Goal: Communication & Community: Answer question/provide support

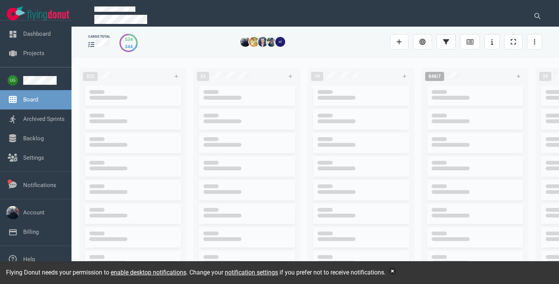
click at [396, 272] on button "button" at bounding box center [392, 271] width 8 height 8
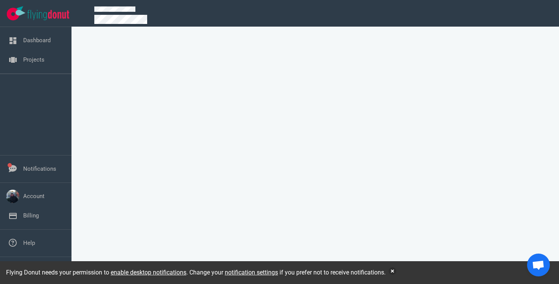
click at [298, 1] on div at bounding box center [319, 13] width 469 height 27
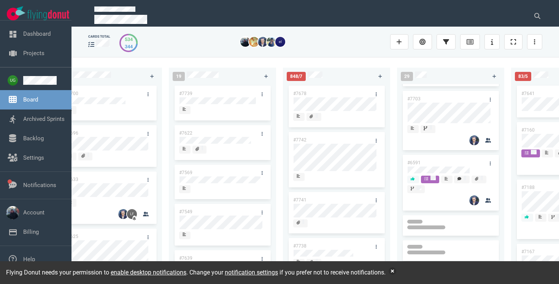
scroll to position [421, 0]
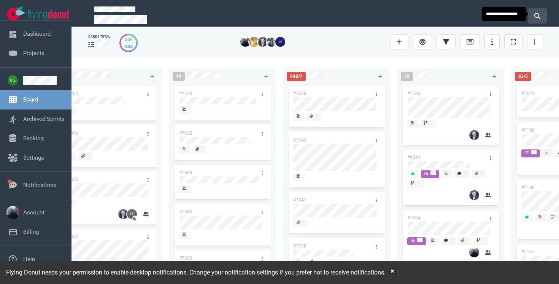
click at [538, 15] on icon at bounding box center [537, 16] width 6 height 6
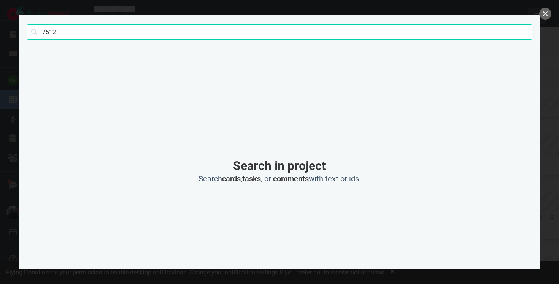
click button "Search" at bounding box center [0, 0] width 0 height 0
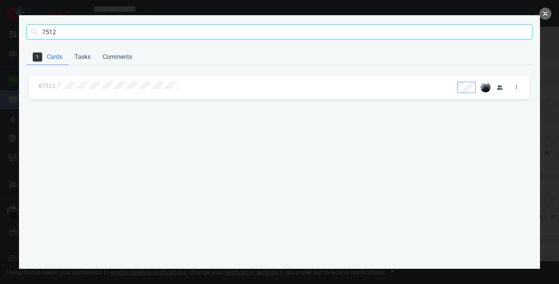
click at [302, 35] on input "7512" at bounding box center [279, 31] width 505 height 15
click button "Search" at bounding box center [0, 0] width 0 height 0
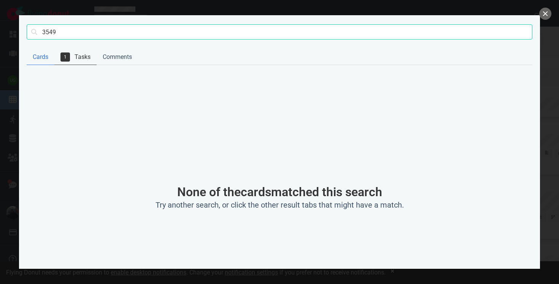
click at [84, 51] on link "1 Tasks" at bounding box center [75, 57] width 42 height 16
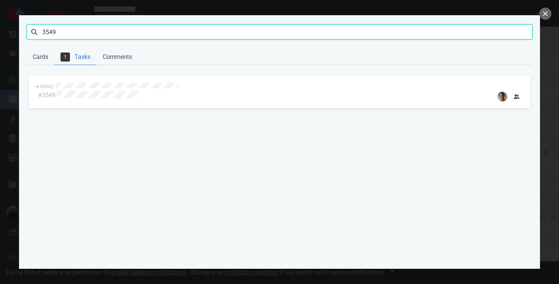
click at [51, 32] on input "3549" at bounding box center [279, 31] width 505 height 15
click button "Search" at bounding box center [0, 0] width 0 height 0
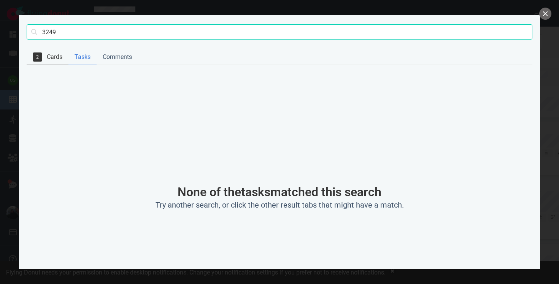
click at [44, 59] on link "2 Cards" at bounding box center [48, 57] width 42 height 16
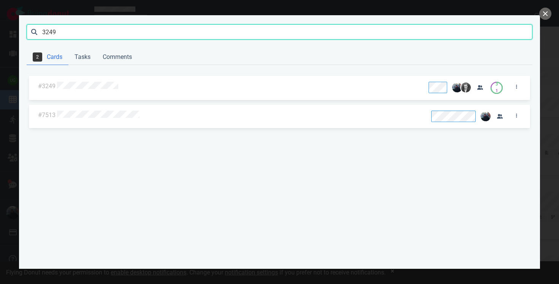
click at [66, 31] on input "3249" at bounding box center [279, 31] width 505 height 15
click button "Search" at bounding box center [0, 0] width 0 height 0
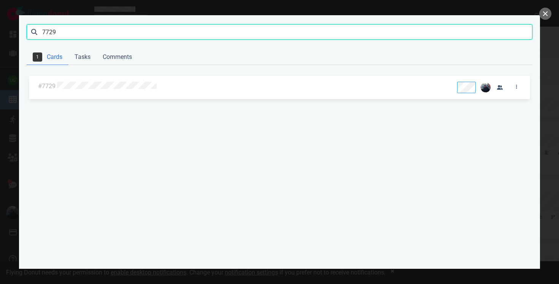
click at [66, 31] on input "7729" at bounding box center [279, 31] width 505 height 15
click button "Search" at bounding box center [0, 0] width 0 height 0
click at [470, 26] on input "7699" at bounding box center [279, 31] width 505 height 15
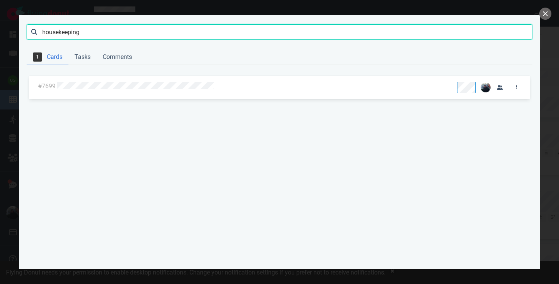
click button "Search" at bounding box center [0, 0] width 0 height 0
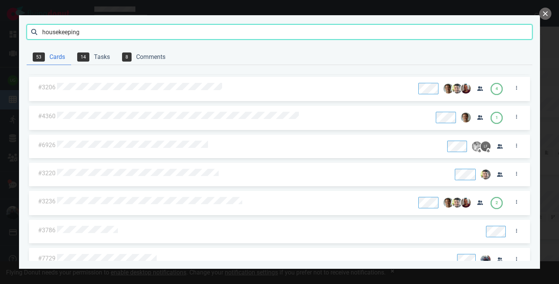
scroll to position [0, 0]
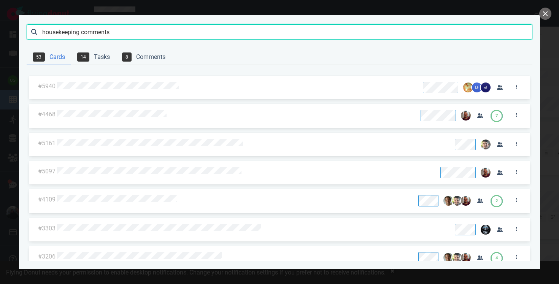
type input "housekeeping comments"
click button "Search" at bounding box center [0, 0] width 0 height 0
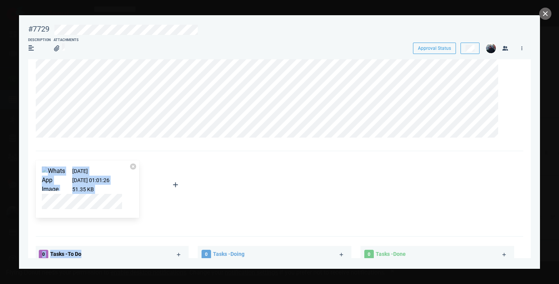
scroll to position [1300, 0]
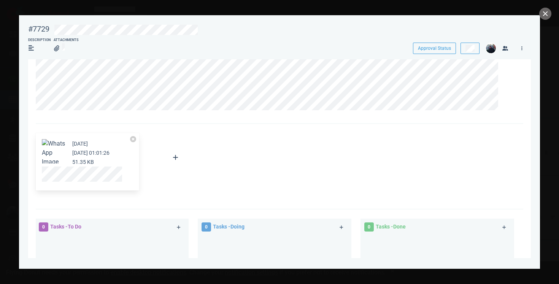
click at [55, 147] on button "Zoom image" at bounding box center [54, 171] width 24 height 64
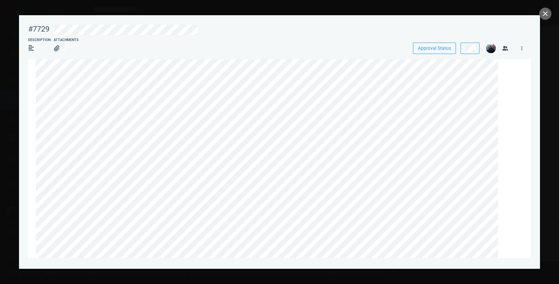
scroll to position [48, 0]
click at [545, 14] on button "close" at bounding box center [545, 14] width 12 height 12
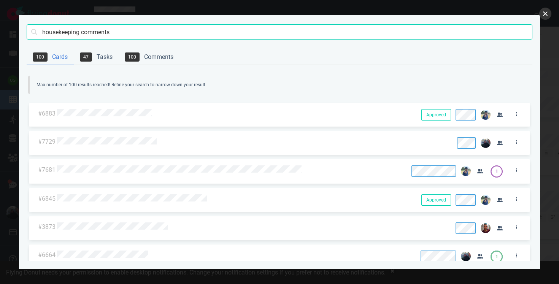
click at [546, 15] on button "close" at bounding box center [545, 14] width 12 height 12
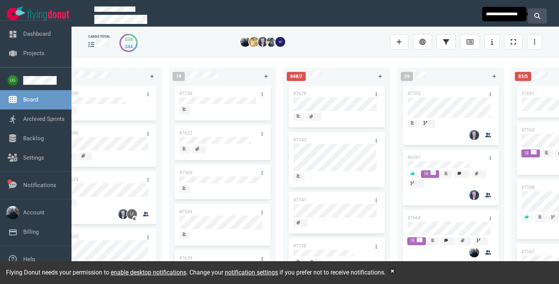
click at [537, 18] on button at bounding box center [536, 15] width 19 height 15
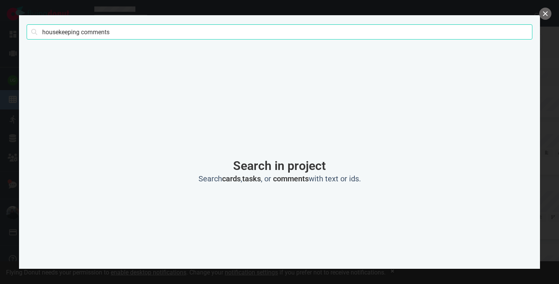
click button "Search" at bounding box center [0, 0] width 0 height 0
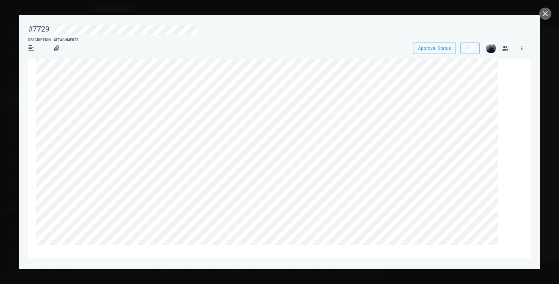
scroll to position [1451, 0]
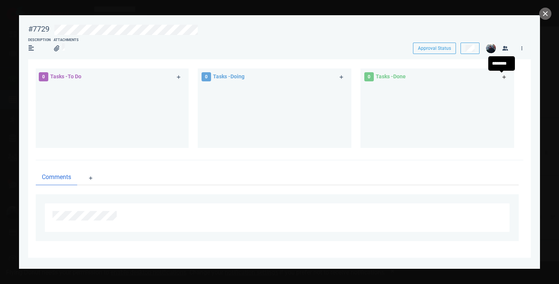
click at [502, 79] on icon at bounding box center [504, 77] width 4 height 5
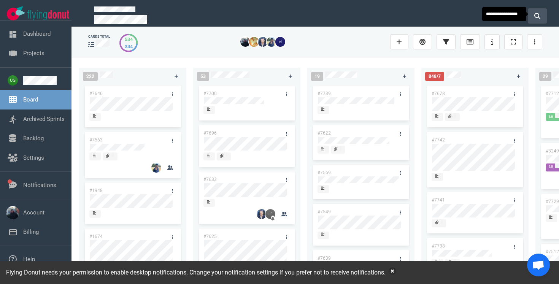
click at [536, 18] on button at bounding box center [536, 15] width 19 height 15
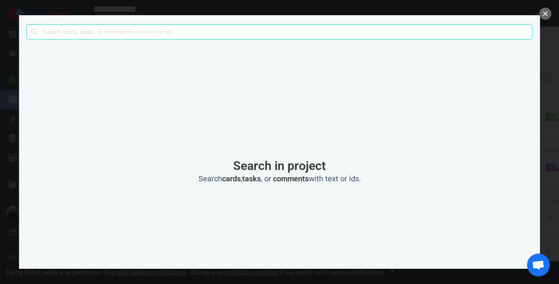
type input "η"
type input "housekeeping task"
click button "Search" at bounding box center [0, 0] width 0 height 0
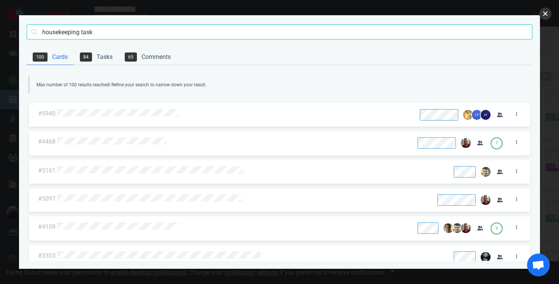
click at [546, 18] on button "close" at bounding box center [545, 14] width 12 height 12
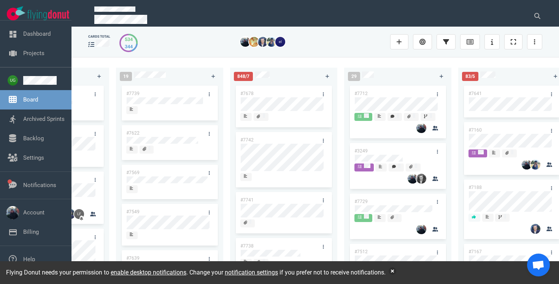
scroll to position [43, 0]
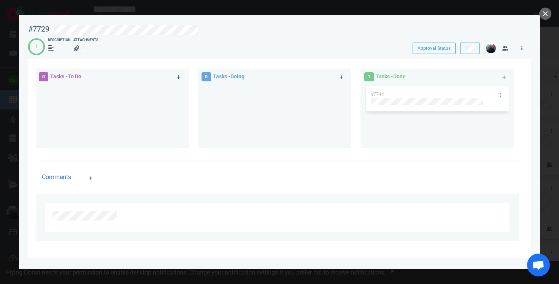
scroll to position [1442, 0]
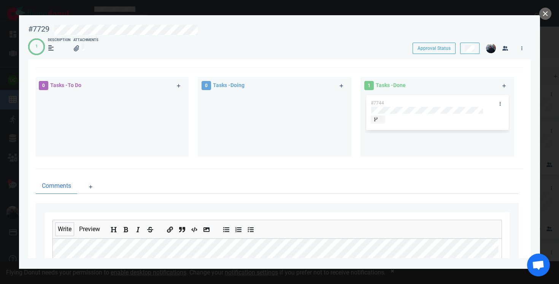
click at [112, 222] on ul at bounding box center [132, 229] width 56 height 18
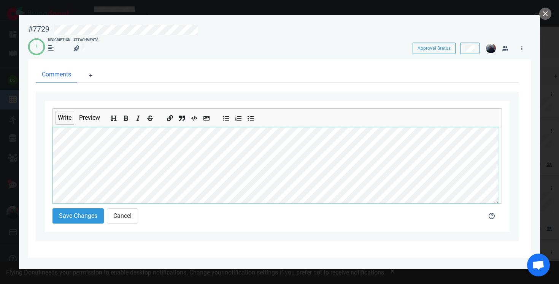
scroll to position [17, 0]
click at [45, 138] on div "Write Preview Save Changes Cancel" at bounding box center [277, 166] width 464 height 131
click at [194, 120] on icon "Insert code" at bounding box center [195, 119] width 6 height 6
click at [194, 120] on icon "Insert code" at bounding box center [195, 118] width 6 height 5
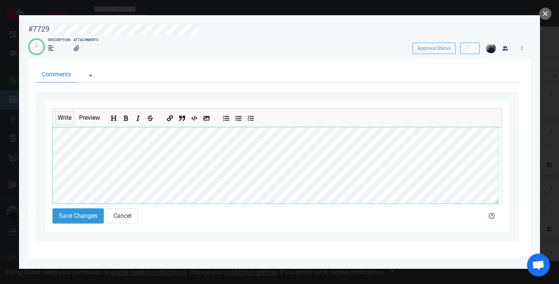
scroll to position [187, 0]
click at [44, 162] on div "Write Preview Save Changes Cancel" at bounding box center [277, 166] width 483 height 149
click at [195, 118] on icon "Insert code" at bounding box center [195, 119] width 6 height 6
click at [193, 119] on icon "Insert code" at bounding box center [195, 118] width 6 height 5
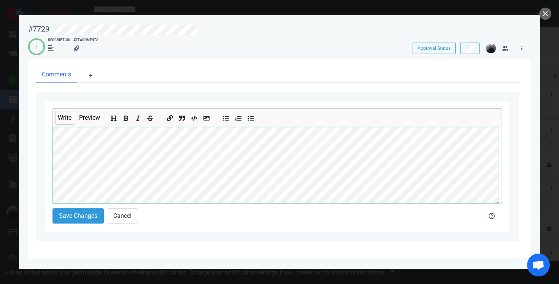
scroll to position [205, 0]
click at [230, 120] on icon "Add unordered list" at bounding box center [226, 119] width 6 height 6
click at [226, 119] on icon "Add unordered list" at bounding box center [226, 119] width 6 height 6
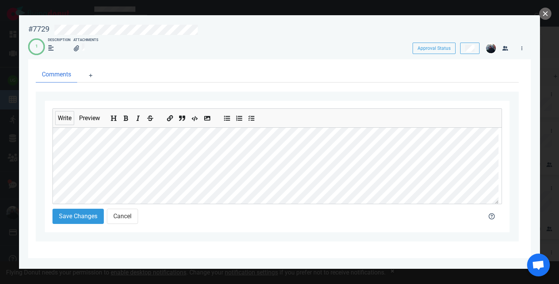
click at [197, 120] on icon "Insert code" at bounding box center [195, 119] width 6 height 6
click at [47, 169] on div "Write Preview Save Changes Cancel" at bounding box center [277, 166] width 464 height 131
click at [227, 117] on icon "Add unordered list" at bounding box center [226, 119] width 6 height 6
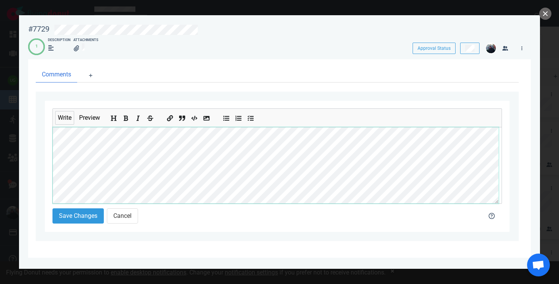
click at [46, 162] on div "Write Preview Save Changes Cancel" at bounding box center [277, 166] width 464 height 131
click at [44, 147] on div "Write Preview Save Changes Cancel" at bounding box center [277, 166] width 483 height 149
click at [49, 163] on div "Write Preview Save Changes Cancel" at bounding box center [277, 166] width 464 height 131
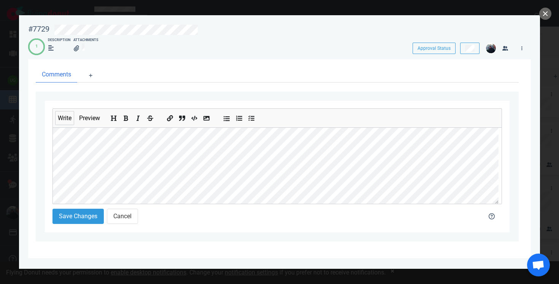
click at [228, 120] on icon "Add unordered list" at bounding box center [226, 119] width 6 height 6
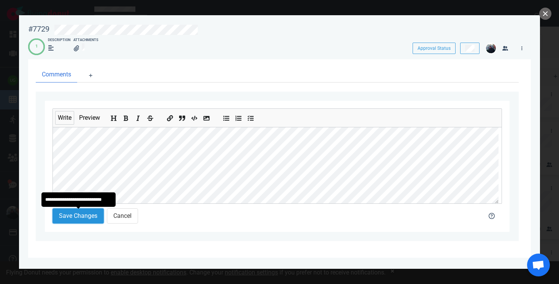
click at [81, 216] on button "Save Changes" at bounding box center [77, 215] width 51 height 15
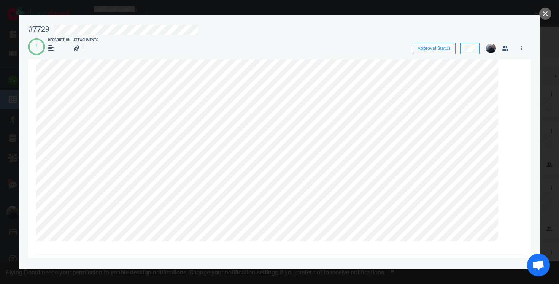
scroll to position [1451, 0]
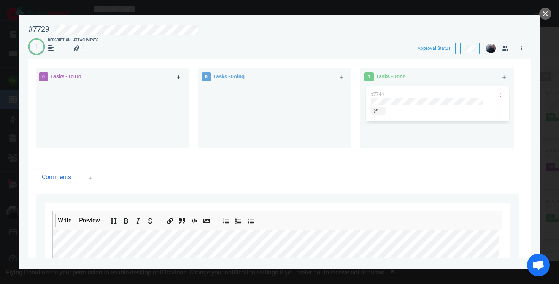
scroll to position [1553, 0]
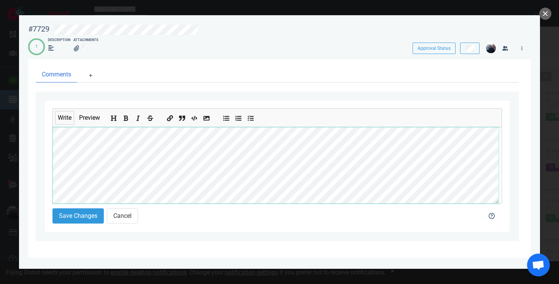
scroll to position [53, 0]
click at [227, 118] on icon "Add unordered list" at bounding box center [226, 119] width 6 height 6
click at [194, 120] on icon "Insert code" at bounding box center [195, 118] width 6 height 5
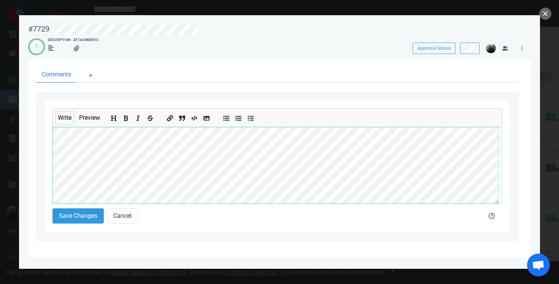
click at [200, 120] on button "Insert code" at bounding box center [195, 116] width 10 height 8
click at [49, 169] on div "Write Preview Save Changes Cancel" at bounding box center [277, 166] width 464 height 131
click at [223, 118] on button "Add unordered list" at bounding box center [227, 116] width 10 height 8
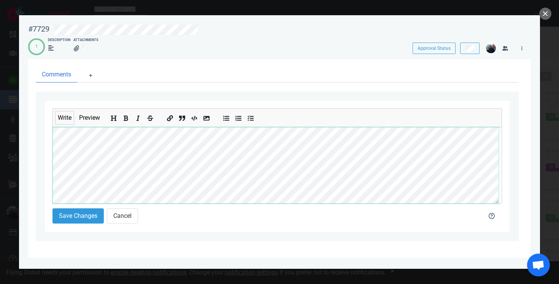
scroll to position [464, 0]
click at [196, 120] on icon "Insert code" at bounding box center [195, 119] width 6 height 6
click at [197, 120] on icon "Insert code" at bounding box center [195, 119] width 6 height 6
click at [226, 119] on icon "Add unordered list" at bounding box center [226, 119] width 6 height 6
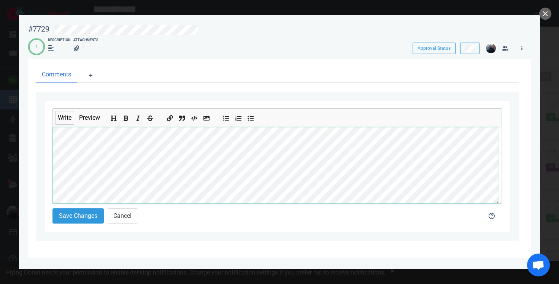
scroll to position [624, 0]
click at [195, 117] on icon "Insert code" at bounding box center [195, 119] width 6 height 6
click at [227, 119] on icon "Add unordered list" at bounding box center [226, 119] width 6 height 6
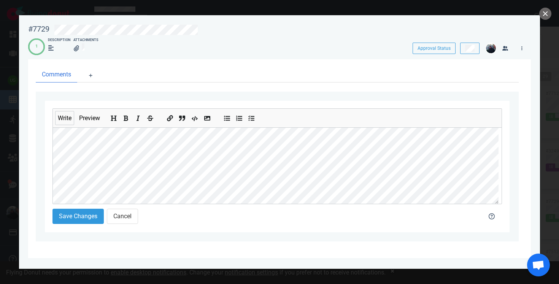
click at [198, 120] on icon "Insert code" at bounding box center [195, 118] width 6 height 5
click at [89, 215] on button "Save Changes" at bounding box center [77, 215] width 51 height 15
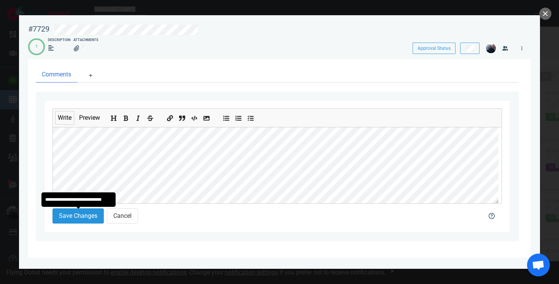
scroll to position [1451, 0]
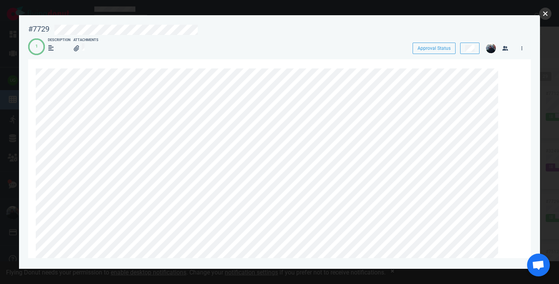
click at [540, 12] on button "close" at bounding box center [545, 14] width 12 height 12
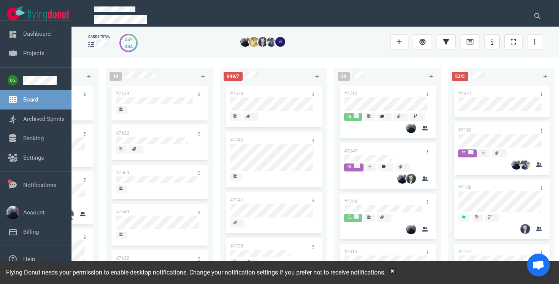
scroll to position [0, 285]
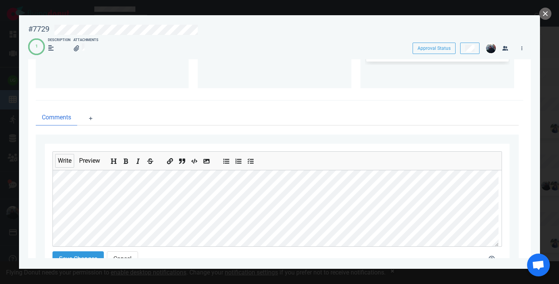
scroll to position [1553, 0]
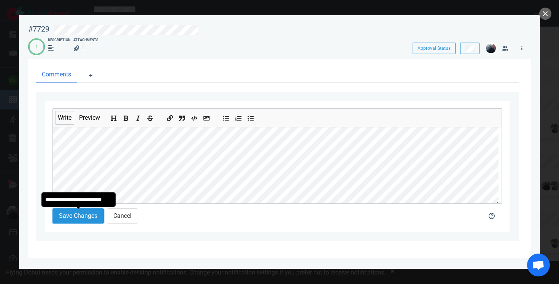
click at [80, 214] on button "Save Changes" at bounding box center [77, 215] width 51 height 15
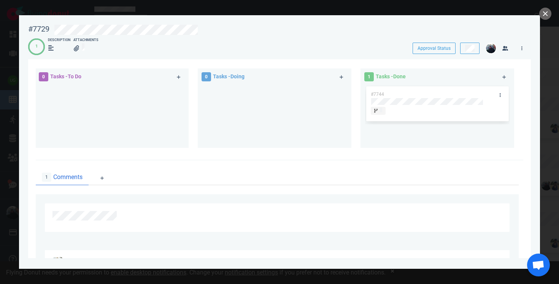
scroll to position [1522, 0]
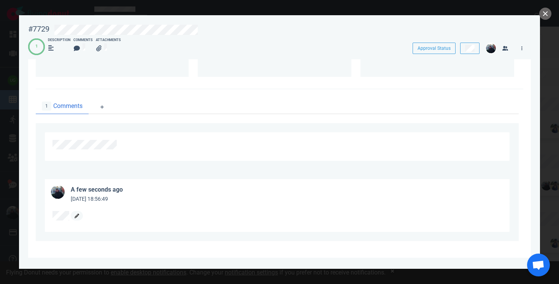
click at [78, 219] on link at bounding box center [77, 216] width 12 height 10
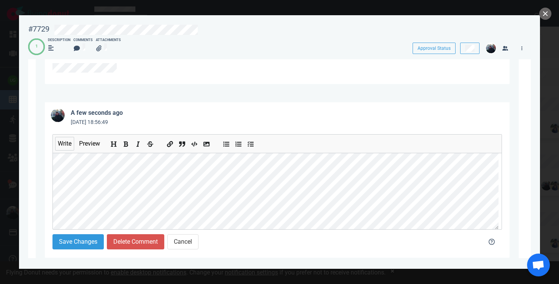
scroll to position [1624, 0]
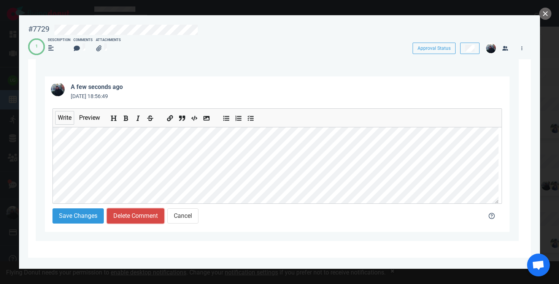
click at [130, 216] on button "Delete Comment" at bounding box center [135, 215] width 57 height 15
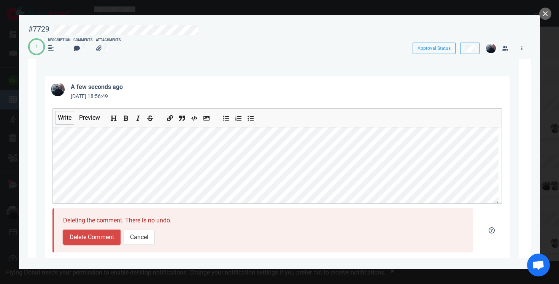
click at [114, 241] on button "Delete Comment" at bounding box center [91, 237] width 57 height 15
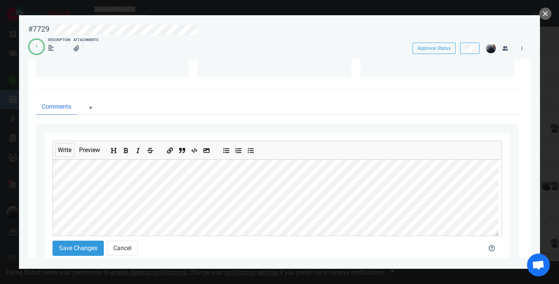
scroll to position [298, 0]
click at [48, 192] on div "Write Preview Save Changes Cancel" at bounding box center [277, 198] width 464 height 131
click at [51, 189] on div "Write Preview Save Changes Cancel" at bounding box center [277, 198] width 464 height 131
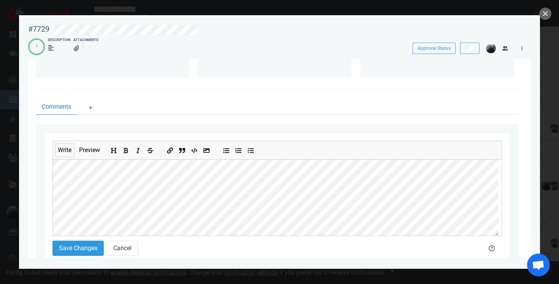
click at [50, 220] on div "Write Preview Save Changes Cancel" at bounding box center [277, 198] width 464 height 131
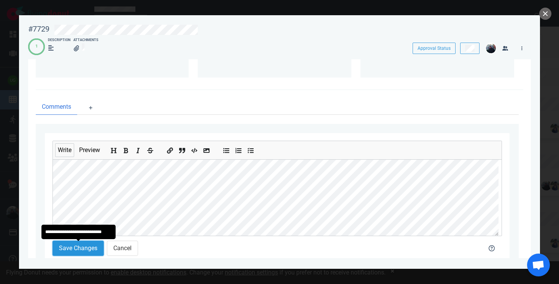
click at [79, 249] on button "Save Changes" at bounding box center [77, 248] width 51 height 15
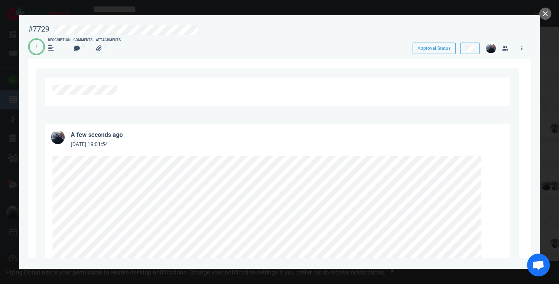
scroll to position [1574, 0]
click at [486, 162] on icon at bounding box center [488, 163] width 5 height 5
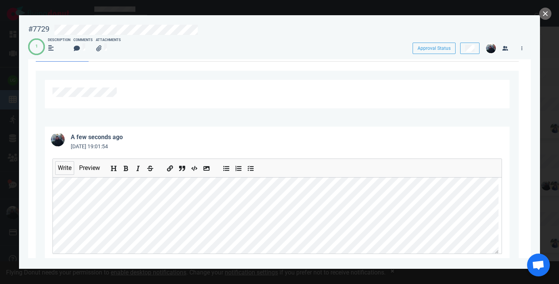
scroll to position [0, 0]
click at [37, 206] on div "a few seconds ago [DATE] 19:01:54 Write Preview Save Changes Delete Comment Can…" at bounding box center [277, 204] width 483 height 174
click at [49, 192] on div "Write Preview Save Changes Delete Comment Cancel" at bounding box center [277, 216] width 464 height 131
click at [195, 168] on icon "Insert code" at bounding box center [195, 169] width 6 height 6
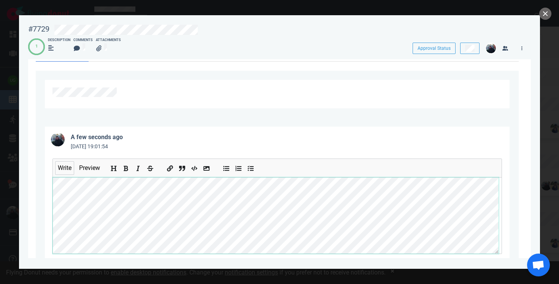
scroll to position [82, 0]
click at [43, 198] on div "a few seconds ago [DATE] 19:01:54 Write Preview Save Changes Delete Comment Can…" at bounding box center [277, 204] width 483 height 174
click at [41, 216] on div "a few seconds ago [DATE] 19:01:54 Write Preview Save Changes Delete Comment Can…" at bounding box center [277, 204] width 483 height 174
click at [52, 214] on div "Write Preview Save Changes Delete Comment Cancel" at bounding box center [277, 216] width 464 height 131
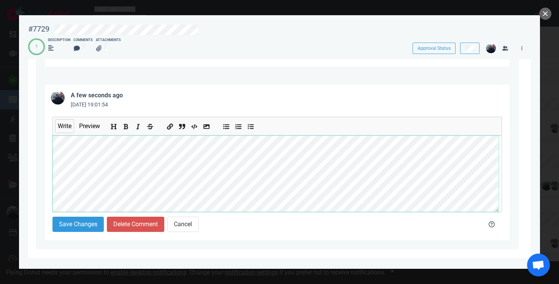
scroll to position [118, 0]
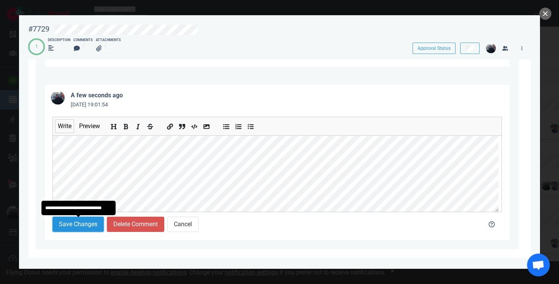
click at [90, 226] on button "Save Changes" at bounding box center [77, 224] width 51 height 15
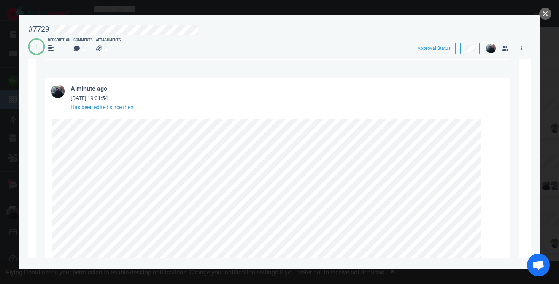
scroll to position [1614, 0]
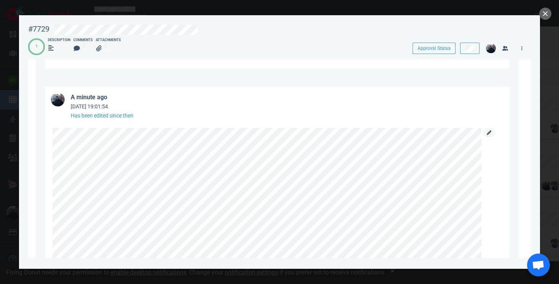
click at [486, 133] on link at bounding box center [489, 133] width 12 height 10
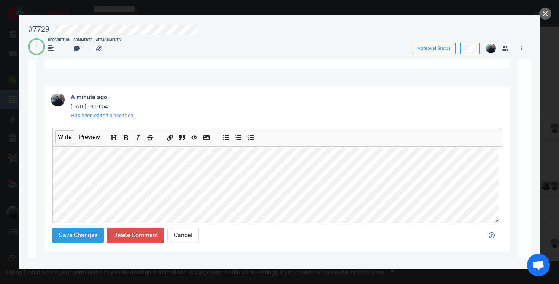
scroll to position [154, 0]
click at [197, 137] on icon "Insert code" at bounding box center [195, 138] width 6 height 6
click at [49, 166] on div "Write Preview Save Changes Delete Comment Cancel" at bounding box center [277, 185] width 464 height 131
click at [129, 138] on icon "Add bold text" at bounding box center [126, 138] width 6 height 6
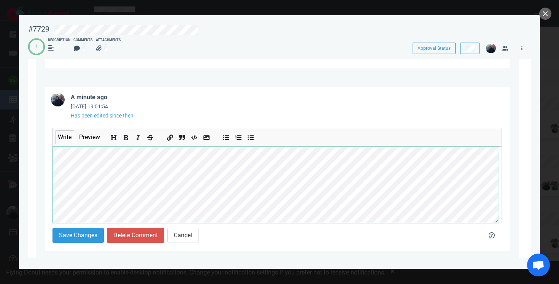
scroll to position [327, 0]
click at [48, 169] on div "Write Preview Save Changes Delete Comment Cancel" at bounding box center [277, 185] width 464 height 131
click at [198, 138] on icon "Insert code" at bounding box center [195, 138] width 6 height 5
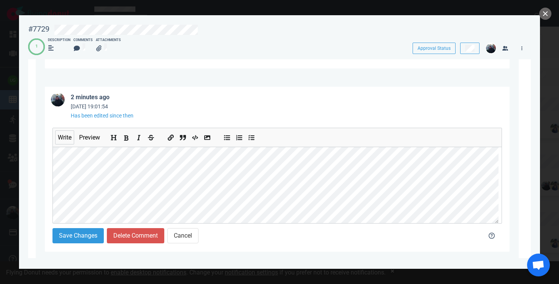
click at [127, 139] on icon "Add bold text" at bounding box center [126, 138] width 6 height 6
click at [195, 138] on icon "Insert code" at bounding box center [195, 138] width 6 height 6
click at [194, 137] on icon "Insert code" at bounding box center [195, 138] width 6 height 6
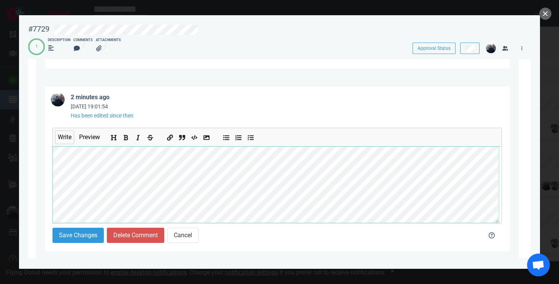
scroll to position [708, 0]
click at [44, 171] on div "2 minutes ago Oct 03, 2025 19:01:54 Has been edited since then Write Preview Sa…" at bounding box center [277, 169] width 483 height 183
click at [48, 166] on div "Write Preview Save Changes Delete Comment Cancel" at bounding box center [277, 185] width 464 height 131
click at [49, 179] on div "Write Preview Save Changes Delete Comment Cancel" at bounding box center [277, 185] width 464 height 131
click at [48, 166] on div "Write Preview Save Changes Delete Comment Cancel" at bounding box center [277, 185] width 464 height 131
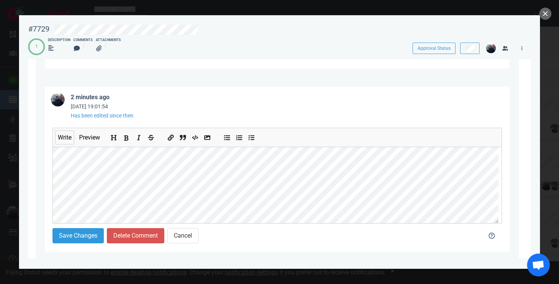
click at [127, 137] on icon "Add bold text" at bounding box center [126, 138] width 6 height 6
click at [51, 199] on div "Write Preview Save Changes Delete Comment Cancel" at bounding box center [277, 185] width 464 height 131
click at [198, 138] on icon "Insert code" at bounding box center [195, 138] width 6 height 6
click at [139, 138] on icon "Add italic text" at bounding box center [138, 137] width 3 height 5
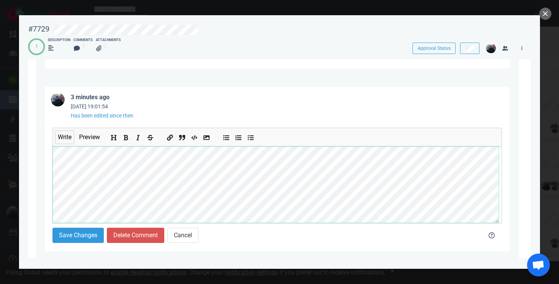
scroll to position [636, 0]
click at [52, 157] on div "Write Preview" at bounding box center [276, 175] width 449 height 95
click at [139, 136] on button "Add italic text" at bounding box center [138, 136] width 10 height 8
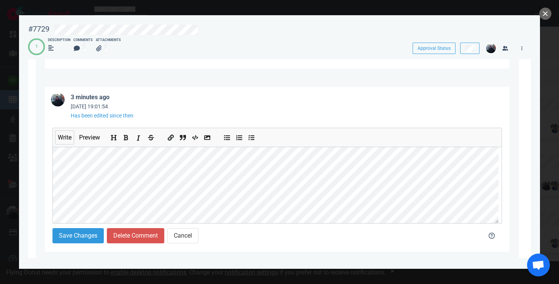
click at [141, 137] on icon "Add italic text" at bounding box center [138, 138] width 6 height 6
click at [90, 235] on button "Save Changes" at bounding box center [77, 235] width 51 height 15
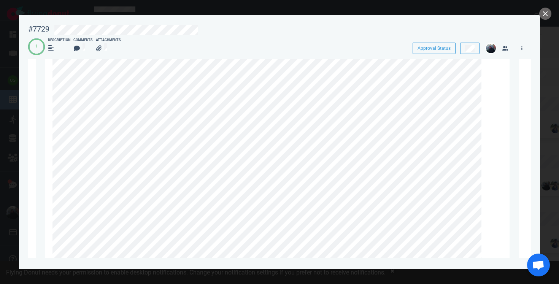
scroll to position [2273, 0]
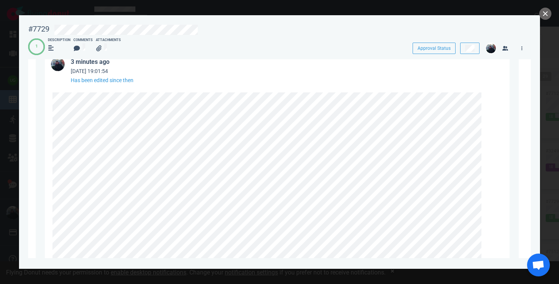
scroll to position [1559, 0]
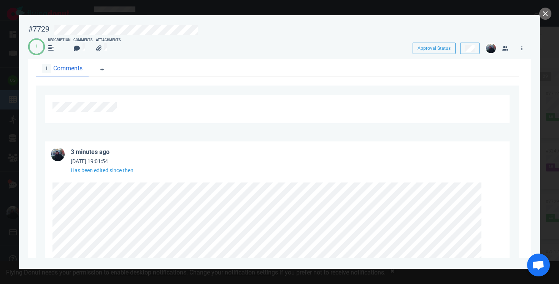
click at [492, 150] on article "3 minutes ago [DATE] 19:01:54 Has been edited since then" at bounding box center [277, 157] width 464 height 33
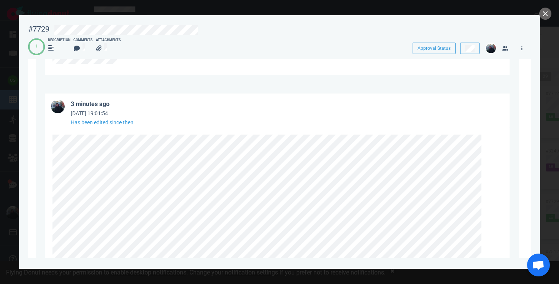
scroll to position [1606, 0]
click at [489, 144] on link at bounding box center [489, 141] width 12 height 10
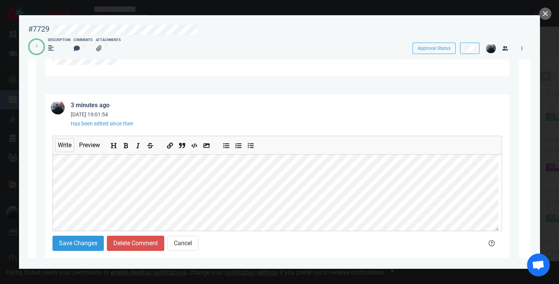
scroll to position [92, 0]
click at [28, 160] on section "#7729 Approval Status 1 Description Comments Attachments Approval Status [DATE]…" at bounding box center [279, 138] width 521 height 247
click at [128, 148] on button "Add bold text" at bounding box center [126, 144] width 10 height 8
click at [46, 168] on div "Write Preview Save Changes Delete Comment Cancel" at bounding box center [277, 193] width 464 height 131
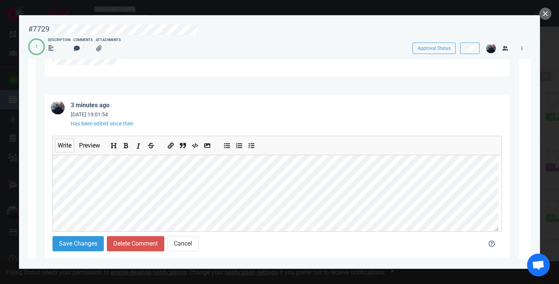
click at [136, 147] on button "Add italic text" at bounding box center [138, 144] width 10 height 8
click at [45, 196] on div "Write Preview Save Changes Delete Comment Cancel" at bounding box center [277, 193] width 464 height 131
click at [140, 146] on icon "Add italic text" at bounding box center [138, 146] width 6 height 6
click at [51, 221] on div "Write Preview Save Changes Delete Comment Cancel" at bounding box center [277, 193] width 464 height 131
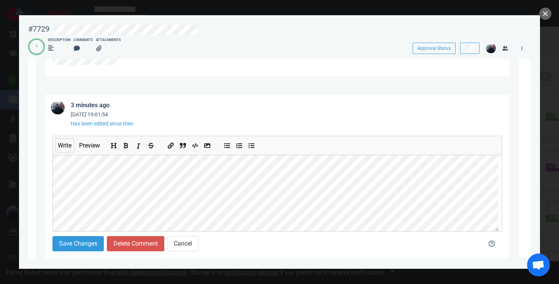
click at [141, 147] on icon "Add italic text" at bounding box center [138, 146] width 6 height 6
click at [127, 145] on icon "Add bold text" at bounding box center [126, 146] width 6 height 6
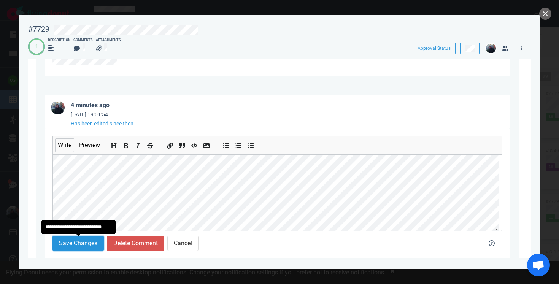
click at [87, 248] on button "Save Changes" at bounding box center [77, 243] width 51 height 15
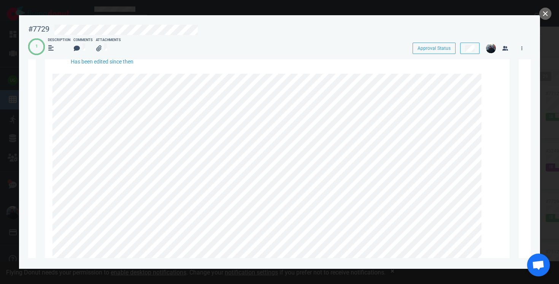
scroll to position [1660, 0]
click at [489, 85] on icon at bounding box center [488, 87] width 5 height 5
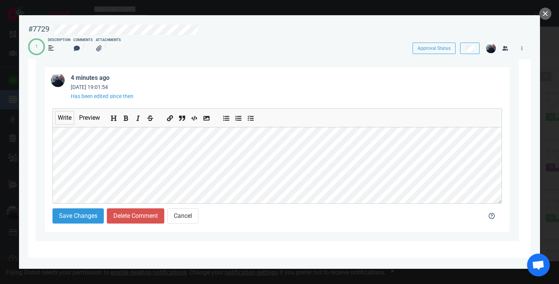
scroll to position [1633, 0]
click at [47, 155] on div "Write Preview Save Changes Delete Comment Cancel" at bounding box center [277, 166] width 464 height 131
click at [128, 116] on button "Add bold text" at bounding box center [126, 116] width 10 height 8
click at [48, 158] on div "Write Preview Save Changes Delete Comment Cancel" at bounding box center [277, 166] width 464 height 131
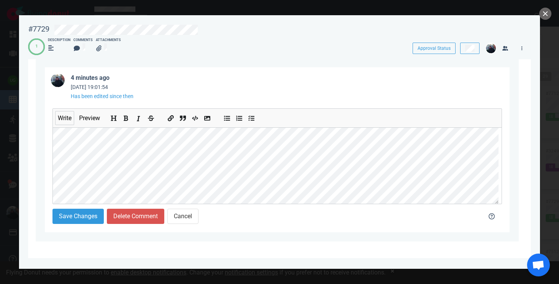
click at [141, 117] on icon "Add italic text" at bounding box center [138, 119] width 6 height 6
click at [41, 150] on div "4 minutes ago Oct 03, 2025 19:01:54 Has been edited since then Write Preview Sa…" at bounding box center [277, 149] width 483 height 183
click at [138, 118] on icon "Add italic text" at bounding box center [138, 119] width 6 height 6
click at [49, 176] on div "Write Preview Save Changes Delete Comment Cancel" at bounding box center [277, 166] width 464 height 131
click at [141, 119] on icon "Add italic text" at bounding box center [138, 119] width 6 height 6
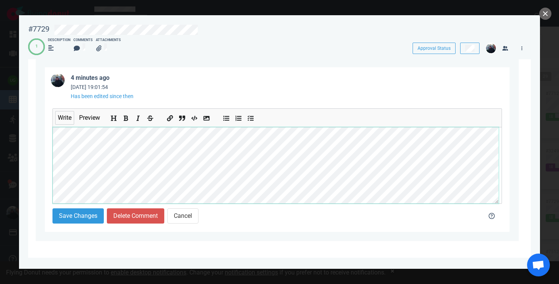
scroll to position [174, 0]
click at [193, 119] on icon "Insert code" at bounding box center [195, 119] width 6 height 6
click at [42, 151] on div "4 minutes ago Oct 03, 2025 19:01:54 Has been edited since then Write Preview Sa…" at bounding box center [277, 149] width 483 height 183
click at [195, 119] on icon "Insert code" at bounding box center [195, 119] width 6 height 6
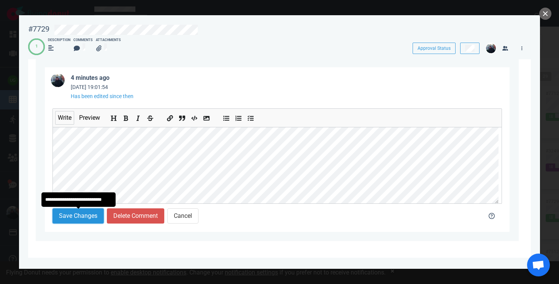
click at [91, 214] on button "Save Changes" at bounding box center [77, 215] width 51 height 15
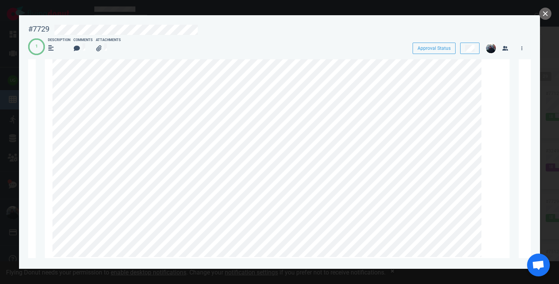
scroll to position [2239, 0]
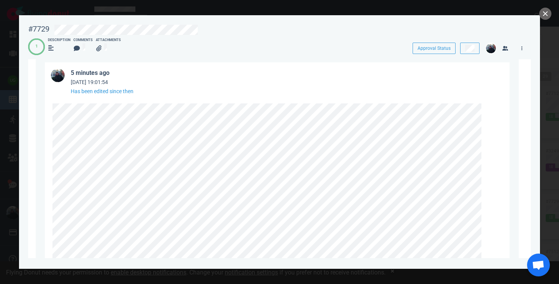
scroll to position [1619, 0]
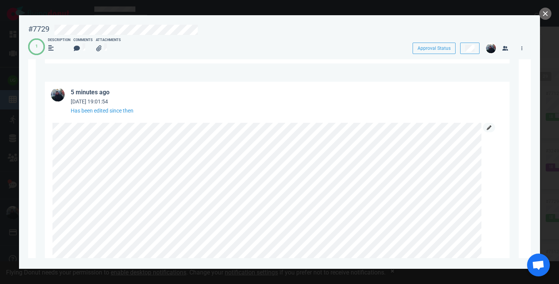
click at [489, 125] on link at bounding box center [489, 128] width 12 height 10
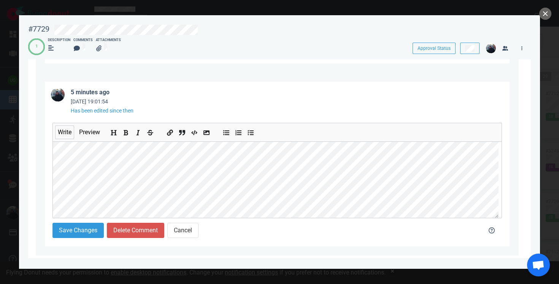
scroll to position [17, 0]
click at [128, 134] on icon "Add bold text" at bounding box center [126, 132] width 5 height 5
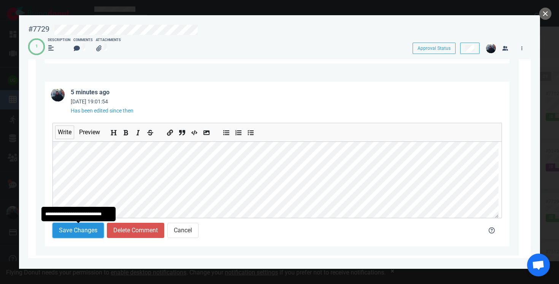
click at [77, 230] on button "Save Changes" at bounding box center [77, 230] width 51 height 15
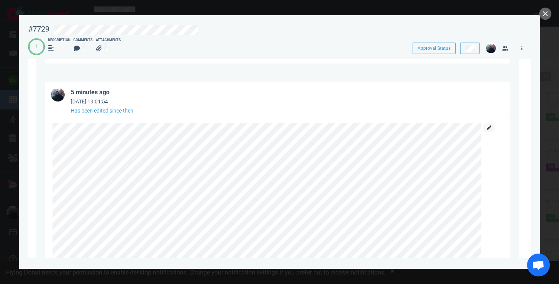
click at [486, 125] on icon at bounding box center [488, 127] width 5 height 5
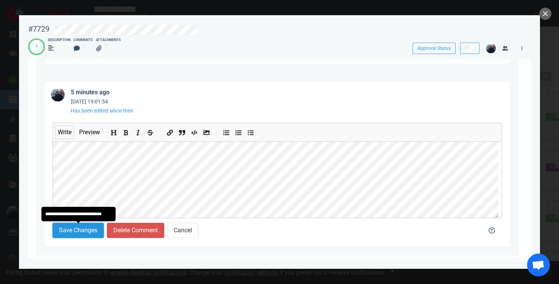
click at [67, 232] on button "Save Changes" at bounding box center [77, 230] width 51 height 15
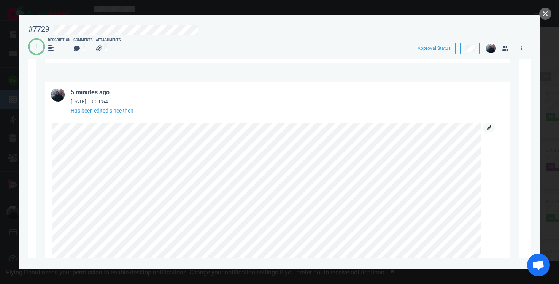
click at [487, 129] on icon at bounding box center [488, 127] width 5 height 5
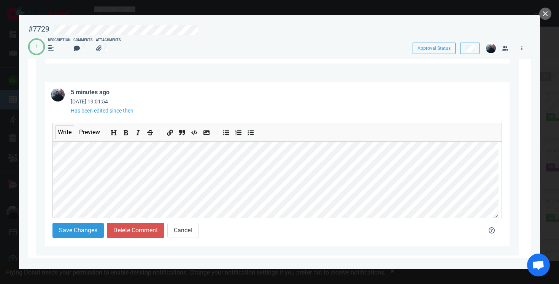
scroll to position [98, 0]
click at [140, 133] on icon "Add italic text" at bounding box center [138, 132] width 3 height 5
click at [51, 171] on div "Write Preview Save Changes Delete Comment Cancel" at bounding box center [277, 180] width 464 height 131
click at [195, 136] on icon "Insert code" at bounding box center [195, 133] width 6 height 6
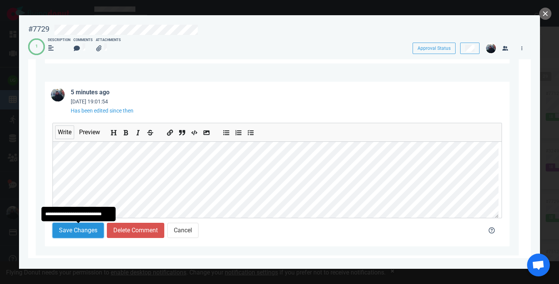
click at [75, 232] on button "Save Changes" at bounding box center [77, 230] width 51 height 15
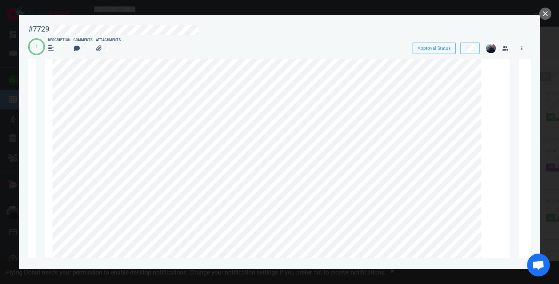
scroll to position [1823, 0]
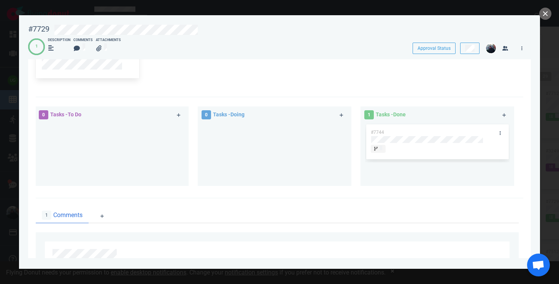
scroll to position [1594, 0]
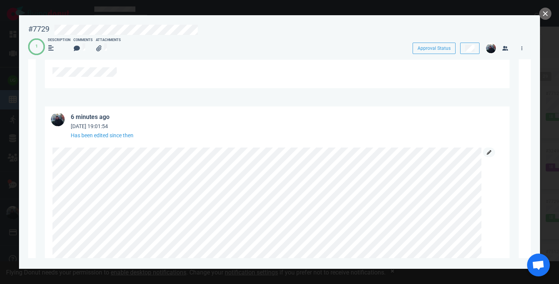
click at [486, 155] on icon at bounding box center [488, 152] width 5 height 5
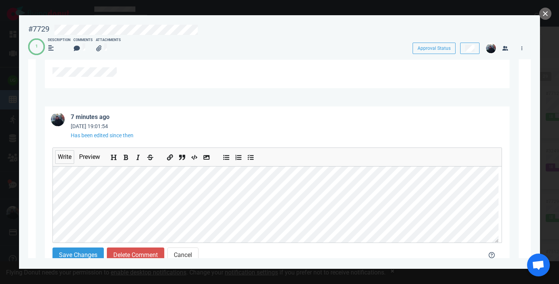
scroll to position [116, 0]
click at [49, 189] on div "Write Preview Save Changes Delete Comment Cancel" at bounding box center [277, 205] width 464 height 131
click at [141, 160] on icon "Add italic text" at bounding box center [138, 158] width 6 height 6
click at [196, 158] on icon "Insert code" at bounding box center [195, 157] width 6 height 5
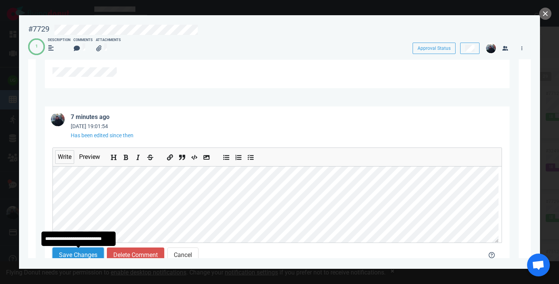
click at [92, 249] on button "Save Changes" at bounding box center [77, 254] width 51 height 15
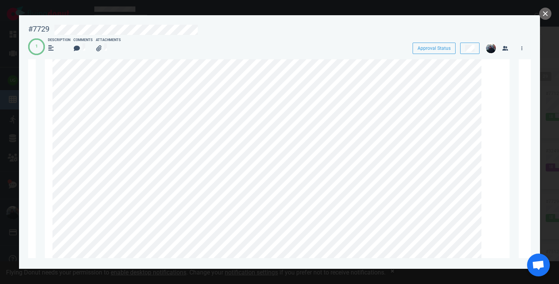
scroll to position [1893, 0]
click at [491, 68] on link at bounding box center [489, 69] width 12 height 10
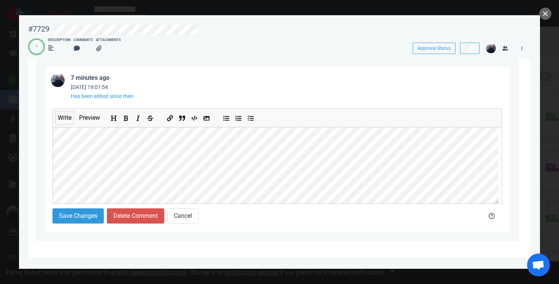
scroll to position [293, 0]
click at [37, 179] on div "7 minutes ago Oct 03, 2025 19:01:54 Has been edited since then Write Preview Sa…" at bounding box center [277, 149] width 483 height 183
click at [43, 171] on div "7 minutes ago Oct 03, 2025 19:01:54 Has been edited since then Write Preview Sa…" at bounding box center [277, 149] width 483 height 183
click at [45, 162] on div "Write Preview Save Changes Delete Comment Cancel" at bounding box center [277, 166] width 464 height 131
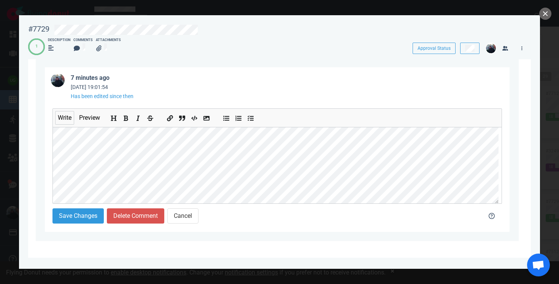
scroll to position [269, 0]
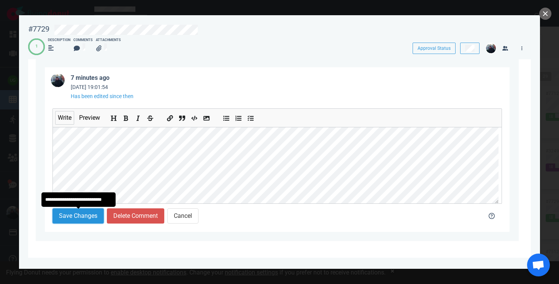
click at [84, 214] on button "Save Changes" at bounding box center [77, 215] width 51 height 15
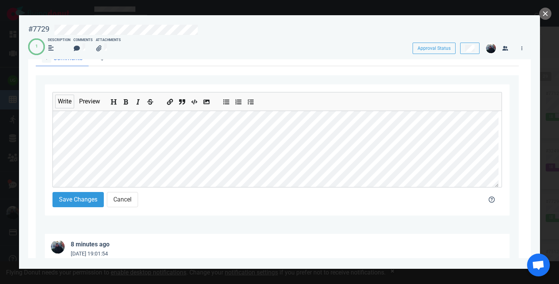
scroll to position [337, 0]
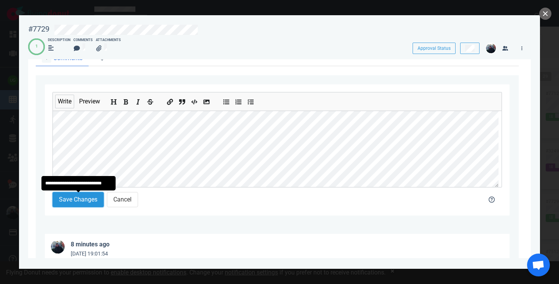
click at [86, 200] on button "Save Changes" at bounding box center [77, 199] width 51 height 15
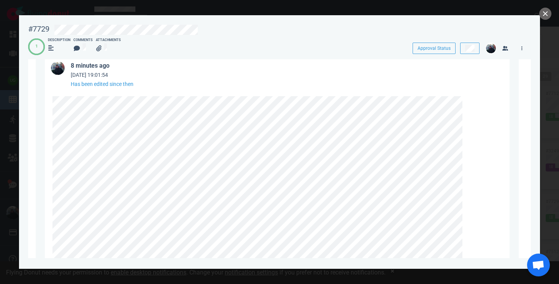
scroll to position [2102, 0]
click at [470, 107] on icon at bounding box center [469, 107] width 5 height 5
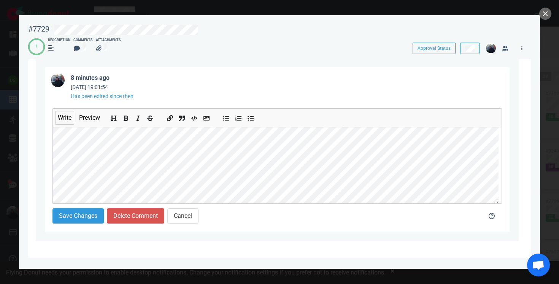
scroll to position [55, 0]
click at [138, 117] on icon "Add italic text" at bounding box center [138, 119] width 6 height 6
click at [141, 117] on icon "Add italic text" at bounding box center [138, 119] width 6 height 6
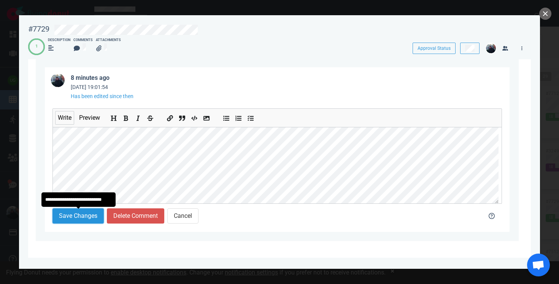
click at [92, 217] on button "Save Changes" at bounding box center [77, 215] width 51 height 15
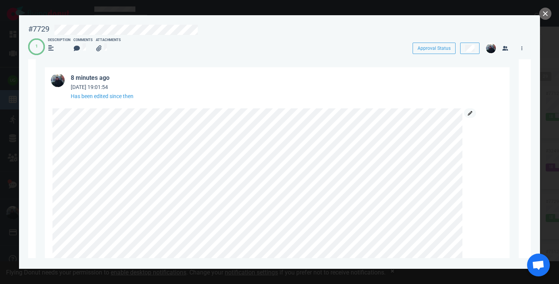
click at [469, 110] on link at bounding box center [470, 113] width 12 height 10
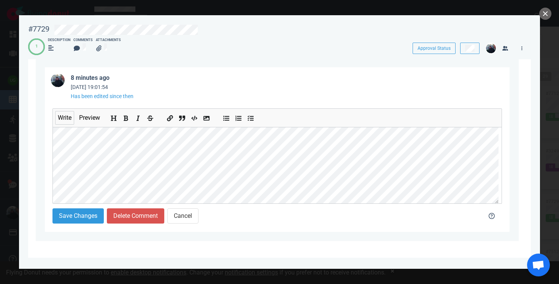
scroll to position [54, 0]
click at [78, 208] on div "Save Changes Delete Comment Cancel" at bounding box center [262, 216] width 429 height 24
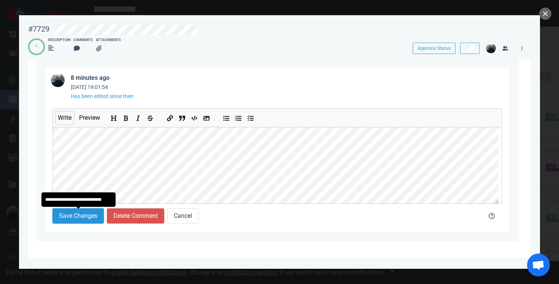
click at [78, 219] on button "Save Changes" at bounding box center [77, 215] width 51 height 15
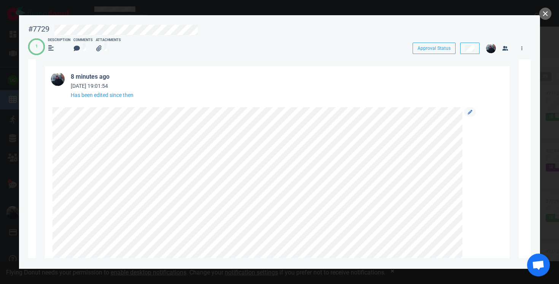
scroll to position [2082, 0]
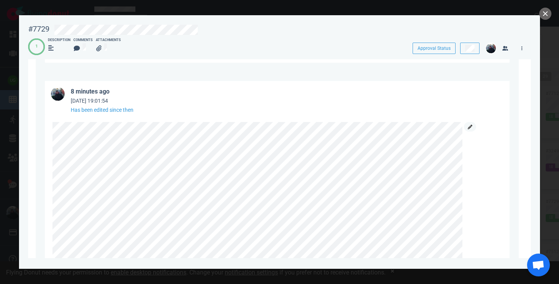
click at [468, 125] on icon at bounding box center [469, 127] width 5 height 5
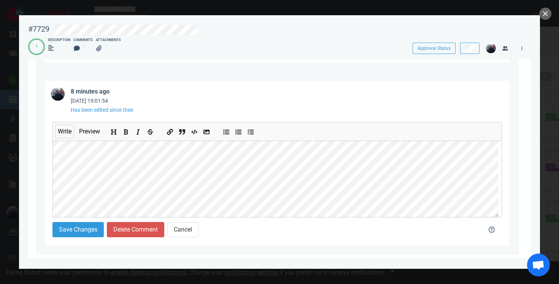
scroll to position [269, 0]
click at [45, 177] on div "Write Preview Save Changes Delete Comment Cancel" at bounding box center [277, 179] width 464 height 131
click at [193, 132] on icon "Insert code" at bounding box center [195, 132] width 6 height 6
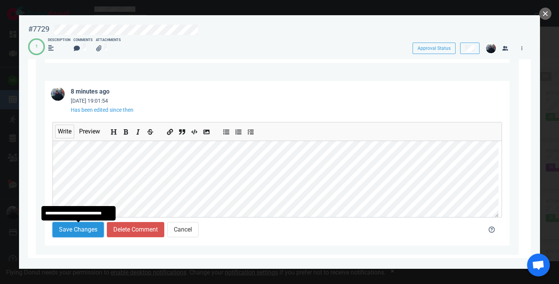
click at [82, 231] on button "Save Changes" at bounding box center [77, 229] width 51 height 15
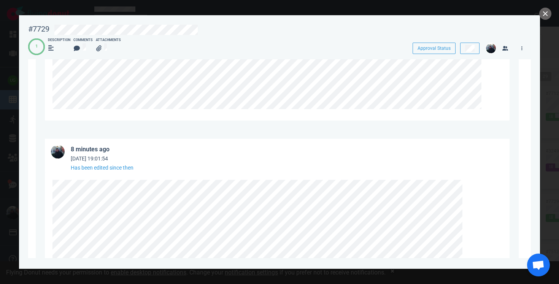
scroll to position [2023, 0]
click at [467, 187] on icon at bounding box center [469, 186] width 5 height 5
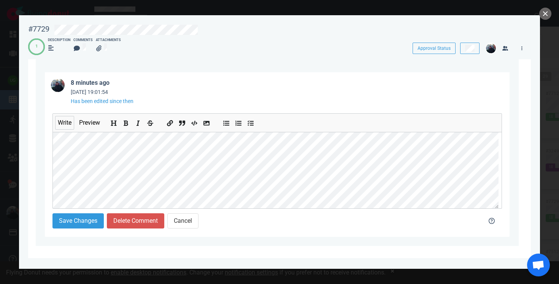
scroll to position [2094, 0]
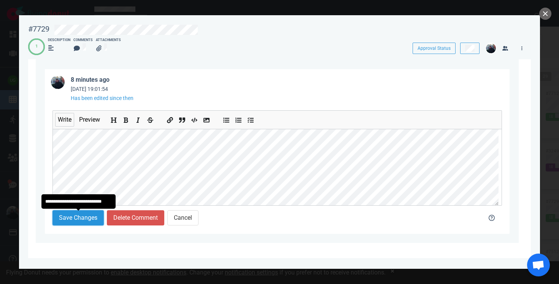
click at [86, 211] on button "Save Changes" at bounding box center [77, 217] width 51 height 15
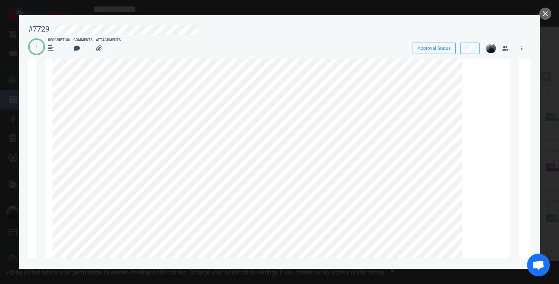
scroll to position [2298, 0]
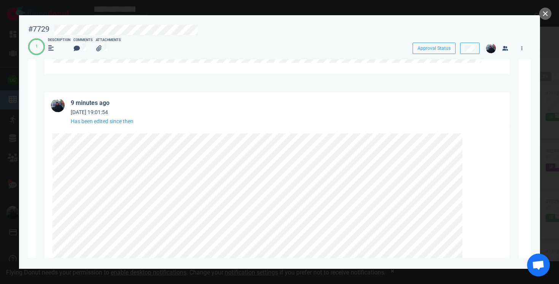
scroll to position [2108, 0]
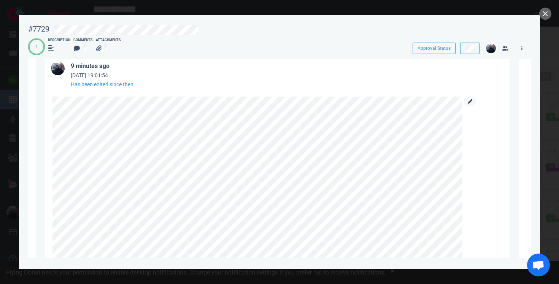
click at [467, 103] on link at bounding box center [470, 102] width 12 height 10
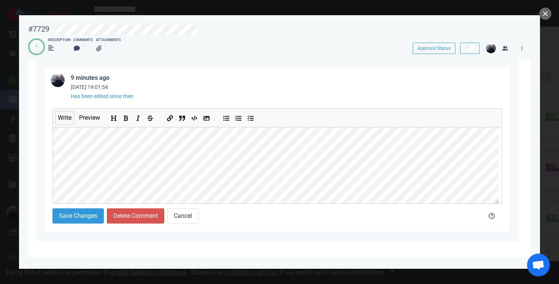
scroll to position [269, 0]
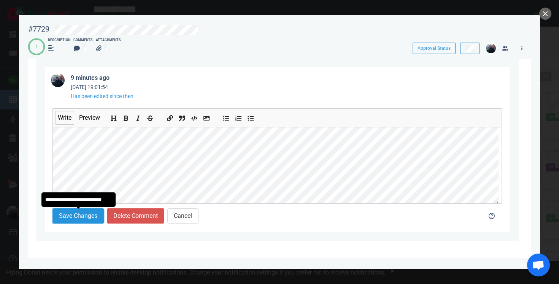
click at [74, 214] on button "Save Changes" at bounding box center [77, 215] width 51 height 15
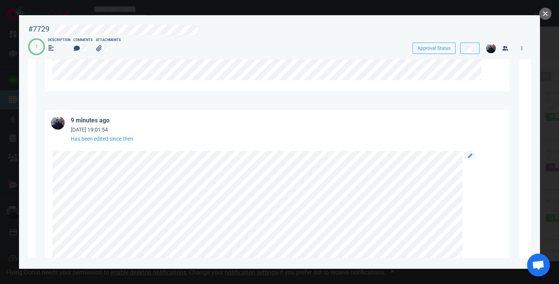
scroll to position [2048, 0]
click at [472, 162] on icon at bounding box center [469, 161] width 5 height 5
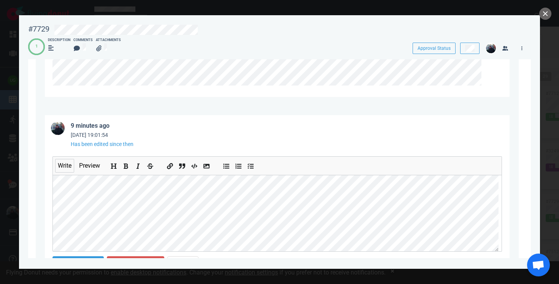
scroll to position [269, 0]
click at [195, 169] on icon "Insert code" at bounding box center [195, 166] width 6 height 6
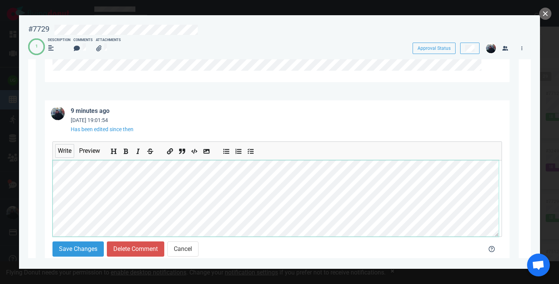
scroll to position [2063, 0]
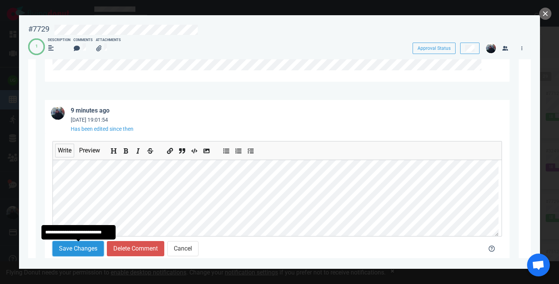
click at [82, 249] on button "Save Changes" at bounding box center [77, 248] width 51 height 15
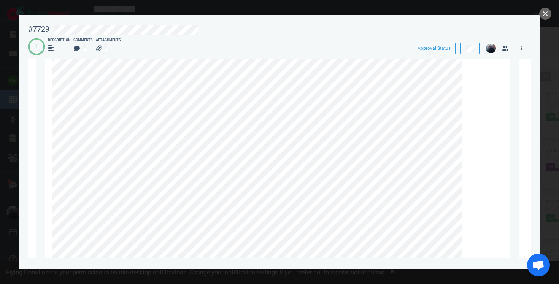
scroll to position [2123, 0]
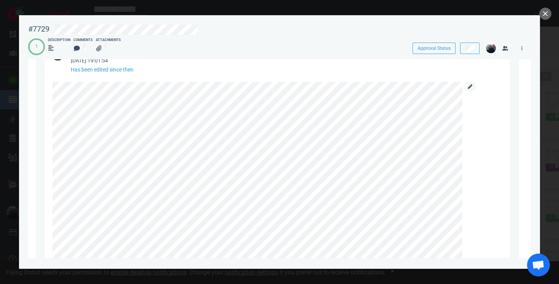
click at [470, 86] on icon at bounding box center [469, 86] width 5 height 5
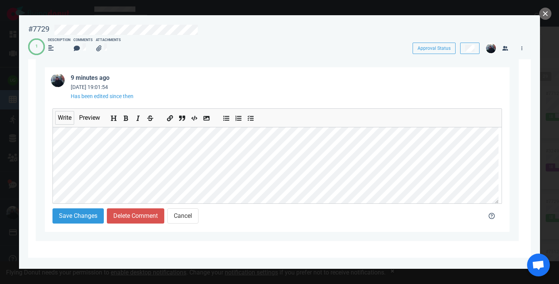
scroll to position [151, 0]
click at [51, 148] on div "Write Preview Save Changes Delete Comment Cancel" at bounding box center [277, 166] width 464 height 131
click at [192, 119] on button "Insert code" at bounding box center [195, 116] width 10 height 8
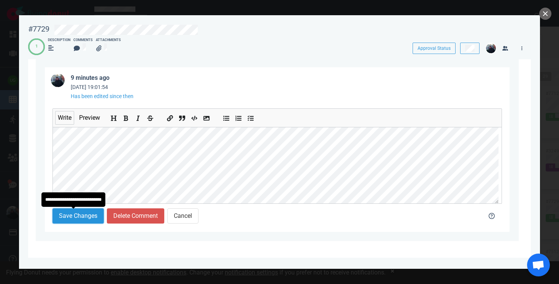
click at [79, 216] on button "Save Changes" at bounding box center [77, 215] width 51 height 15
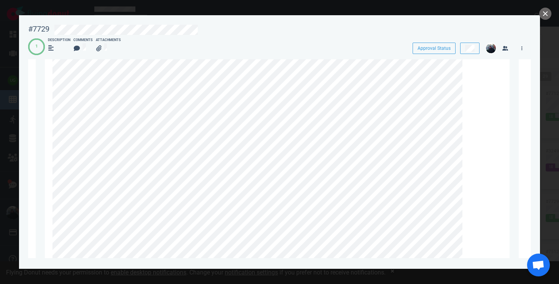
scroll to position [2176, 0]
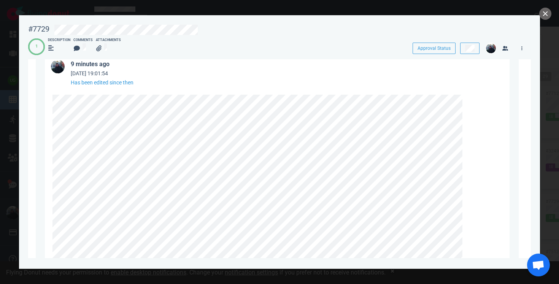
scroll to position [2104, 0]
click at [468, 108] on icon at bounding box center [469, 105] width 5 height 5
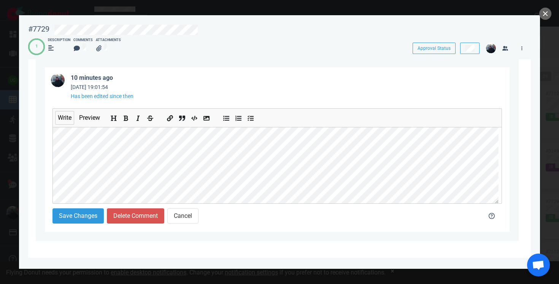
scroll to position [162, 0]
click at [193, 119] on icon "Insert code" at bounding box center [195, 119] width 6 height 6
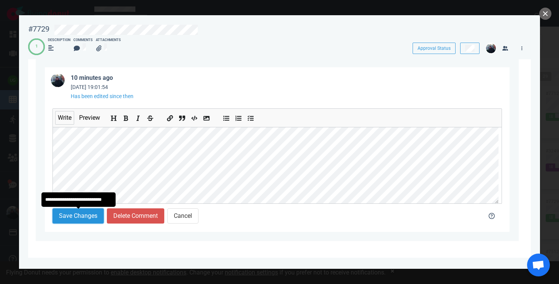
click at [88, 214] on button "Save Changes" at bounding box center [77, 215] width 51 height 15
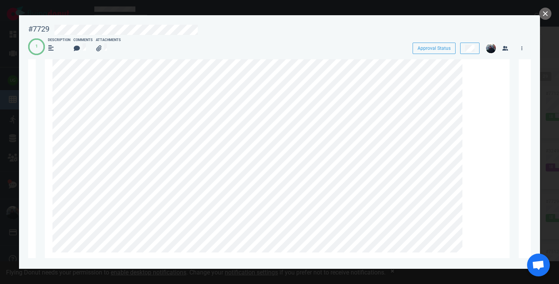
scroll to position [2315, 0]
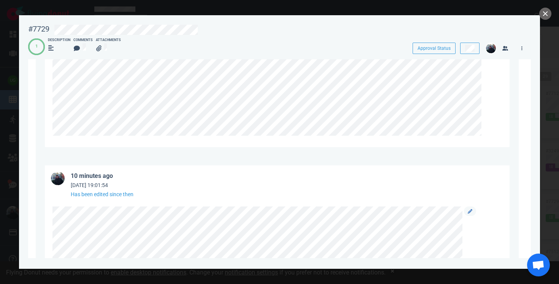
scroll to position [2063, 0]
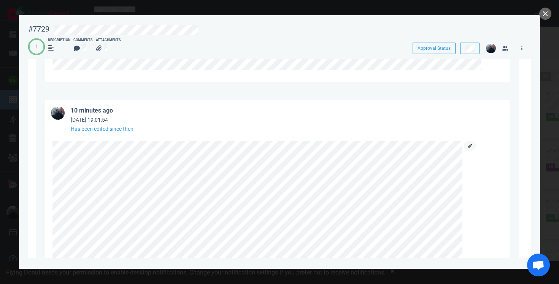
click at [467, 144] on icon at bounding box center [469, 146] width 5 height 5
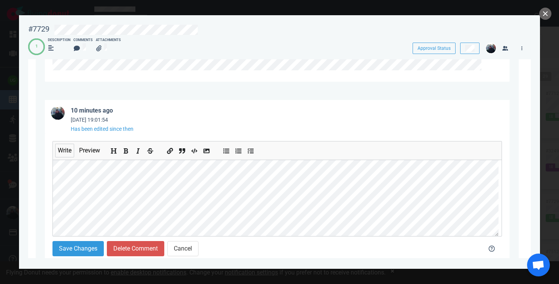
scroll to position [2084, 0]
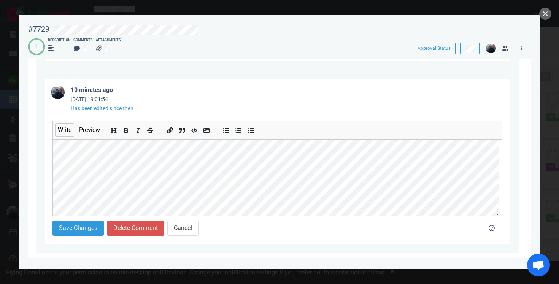
click at [48, 173] on div "Write Preview Save Changes Delete Comment Cancel" at bounding box center [277, 178] width 464 height 131
click at [196, 131] on icon "Insert code" at bounding box center [195, 130] width 6 height 5
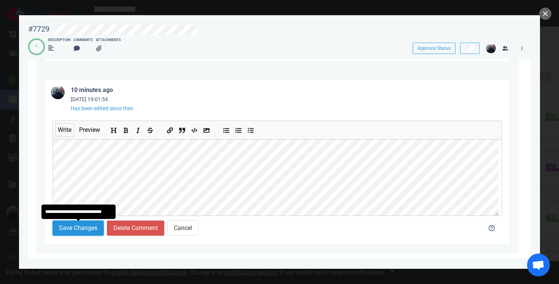
click at [81, 228] on button "Save Changes" at bounding box center [77, 227] width 51 height 15
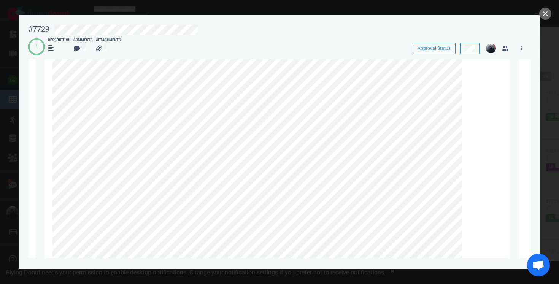
scroll to position [2315, 0]
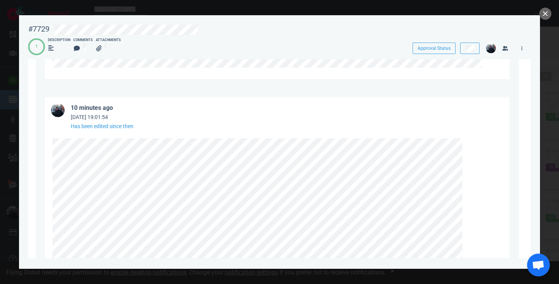
scroll to position [2099, 0]
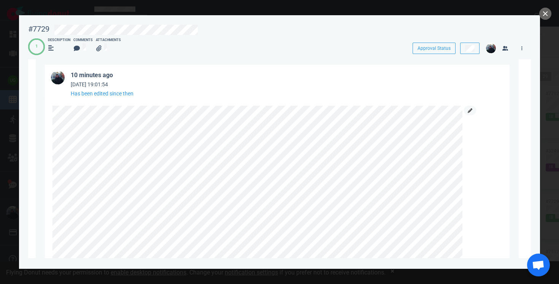
click at [469, 108] on link at bounding box center [470, 111] width 12 height 10
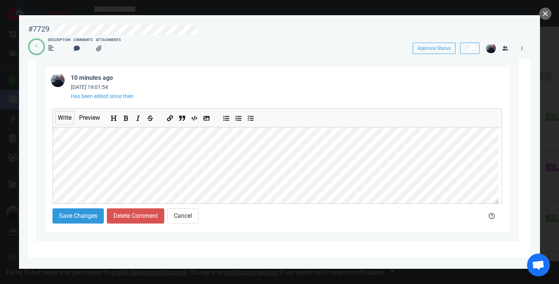
scroll to position [306, 0]
click at [40, 156] on div "10 minutes ago Oct 03, 2025 19:01:54 Has been edited since then Write Preview S…" at bounding box center [277, 149] width 483 height 183
click at [197, 119] on icon "Insert code" at bounding box center [195, 119] width 6 height 6
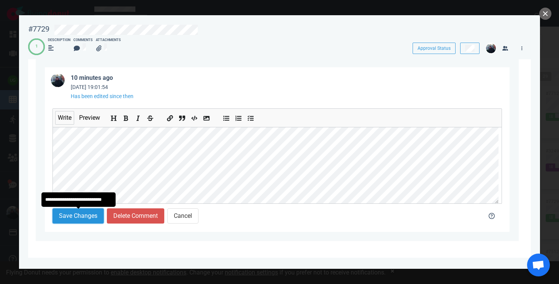
click at [89, 214] on button "Save Changes" at bounding box center [77, 215] width 51 height 15
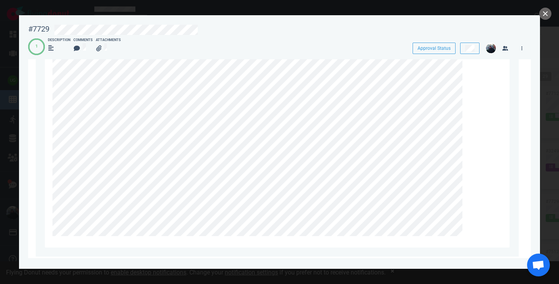
scroll to position [2315, 0]
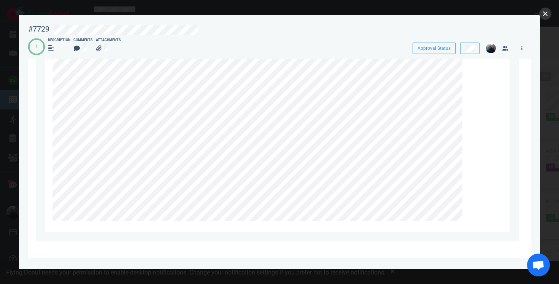
click at [549, 16] on button "close" at bounding box center [545, 14] width 12 height 12
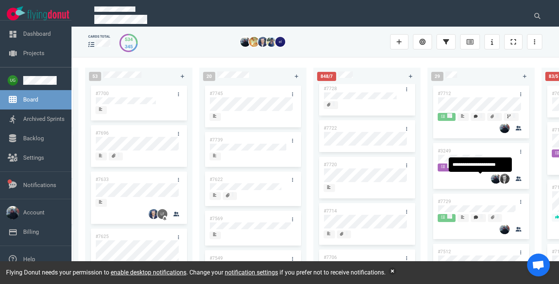
scroll to position [24, 0]
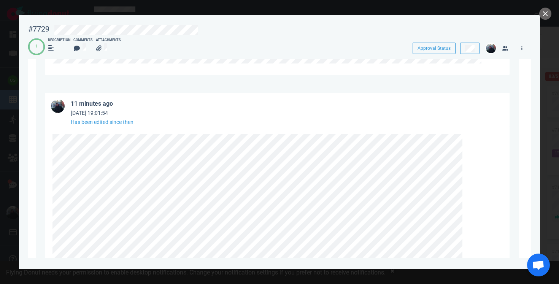
scroll to position [2078, 0]
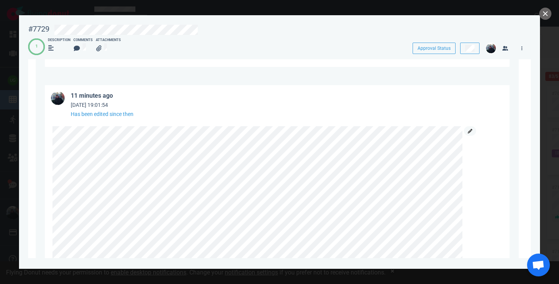
click at [467, 132] on link at bounding box center [470, 131] width 12 height 10
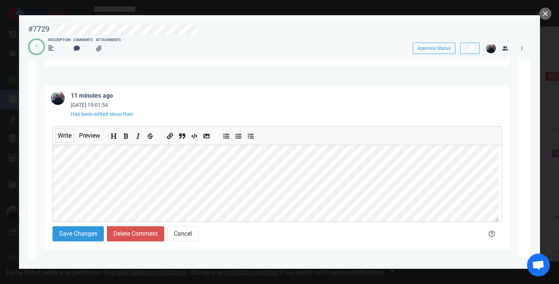
scroll to position [306, 0]
click at [49, 181] on div "Write Preview Save Changes Delete Comment Cancel" at bounding box center [277, 184] width 464 height 131
click at [193, 139] on icon "Insert code" at bounding box center [195, 136] width 6 height 6
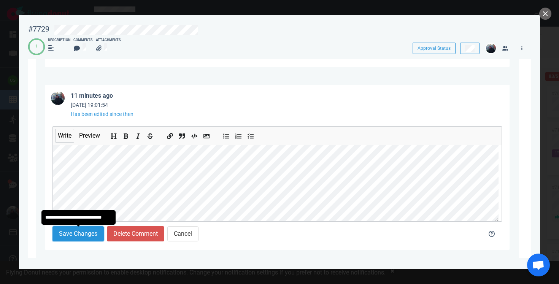
click at [82, 235] on button "Save Changes" at bounding box center [77, 233] width 51 height 15
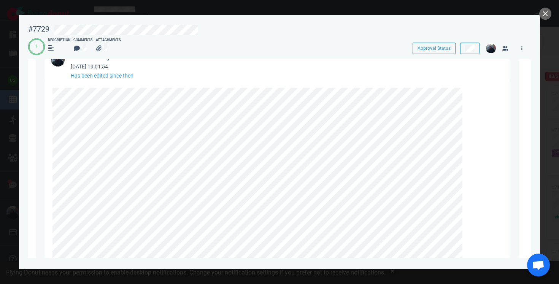
scroll to position [2036, 0]
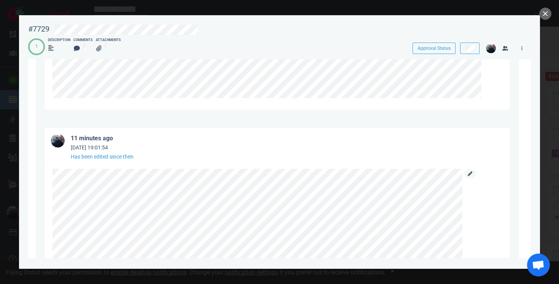
click at [469, 175] on icon at bounding box center [469, 173] width 5 height 5
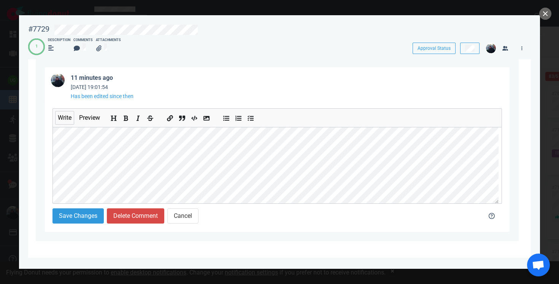
scroll to position [306, 0]
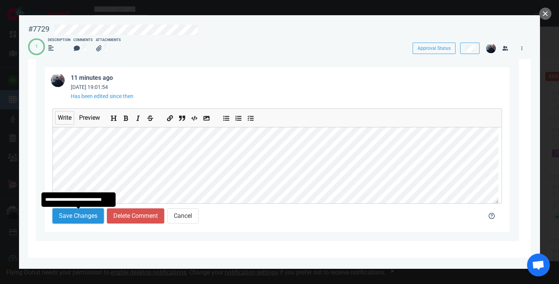
click at [89, 215] on button "Save Changes" at bounding box center [77, 215] width 51 height 15
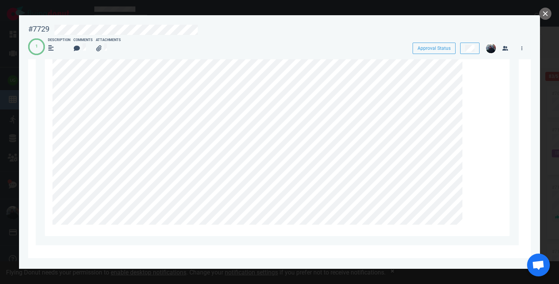
scroll to position [2315, 0]
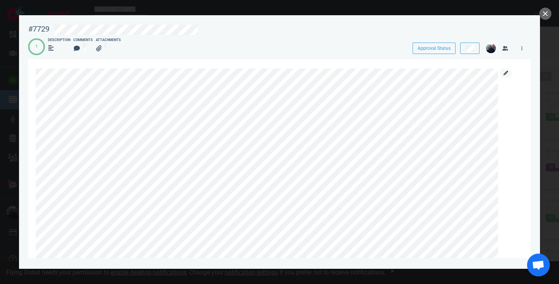
click at [502, 76] on link at bounding box center [505, 73] width 12 height 10
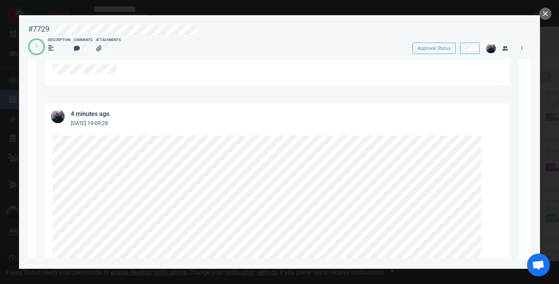
scroll to position [1611, 0]
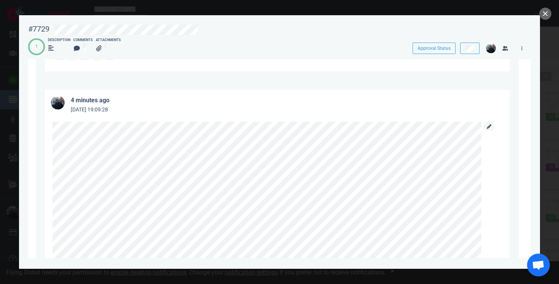
click at [488, 125] on icon at bounding box center [488, 126] width 5 height 5
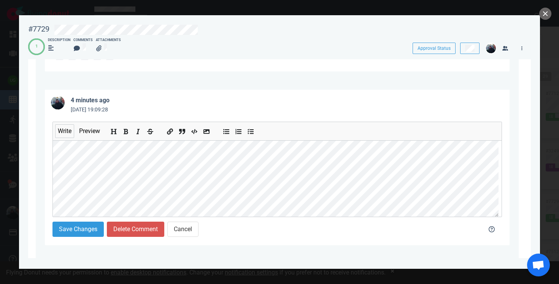
scroll to position [267, 0]
click at [50, 159] on div "Write Preview Save Changes Delete Comment Cancel" at bounding box center [277, 179] width 464 height 131
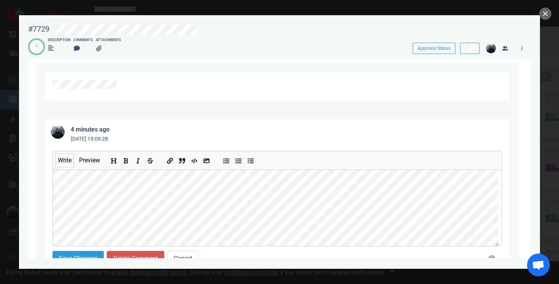
scroll to position [234, 0]
click at [51, 194] on div "Write Preview Save Changes Delete Comment Cancel" at bounding box center [277, 208] width 464 height 131
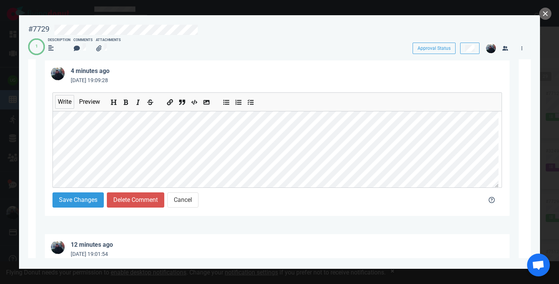
scroll to position [178, 0]
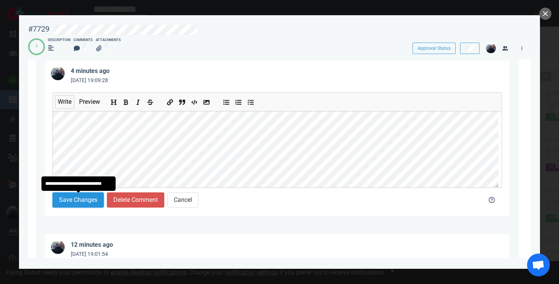
click at [84, 197] on button "Save Changes" at bounding box center [77, 199] width 51 height 15
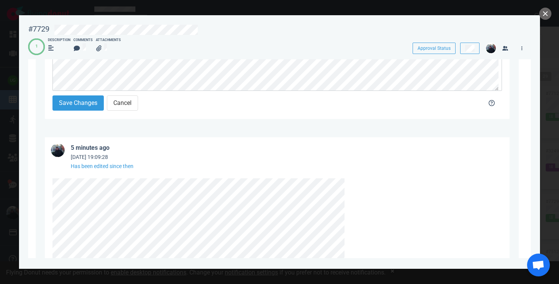
scroll to position [1674, 0]
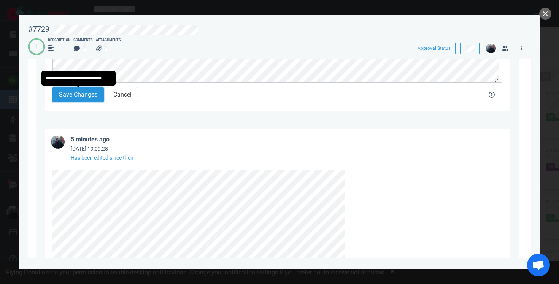
click at [92, 100] on button "Save Changes" at bounding box center [77, 94] width 51 height 15
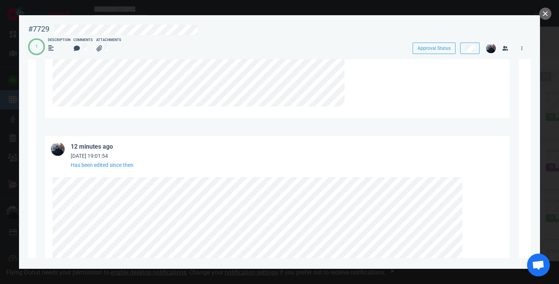
scroll to position [2074, 0]
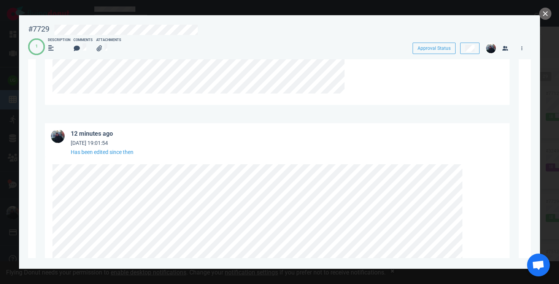
click at [498, 131] on article "12 minutes ago [DATE] 19:01:54 Has been edited since then" at bounding box center [277, 139] width 464 height 33
click at [473, 167] on link at bounding box center [470, 169] width 12 height 10
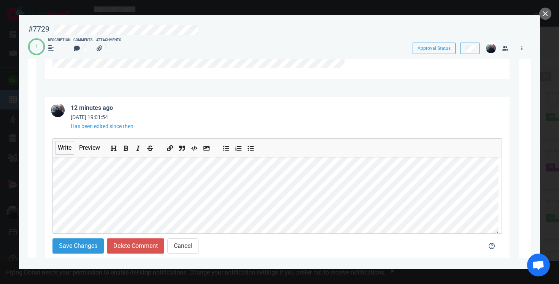
scroll to position [2103, 0]
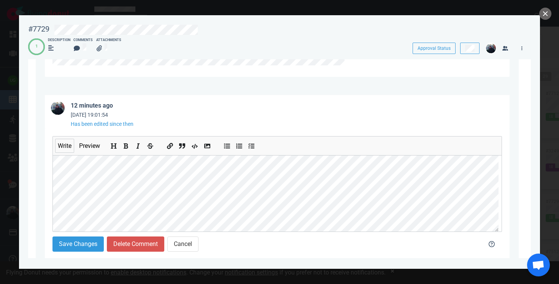
click at [194, 149] on button "Insert code" at bounding box center [195, 144] width 10 height 8
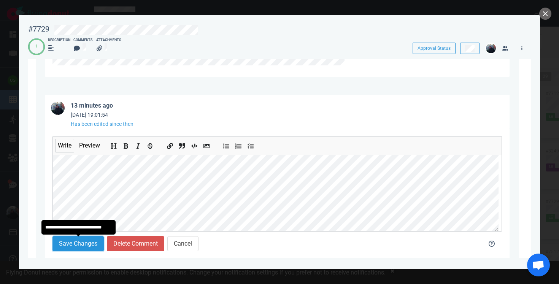
click at [84, 241] on button "Save Changes" at bounding box center [77, 243] width 51 height 15
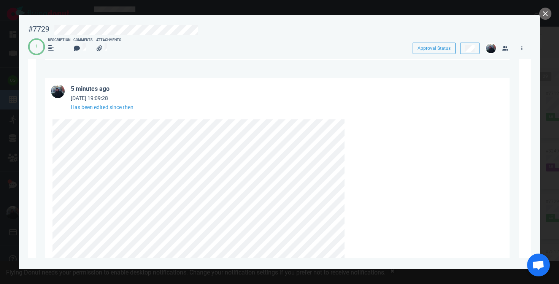
scroll to position [1821, 0]
click at [349, 119] on link at bounding box center [352, 118] width 12 height 10
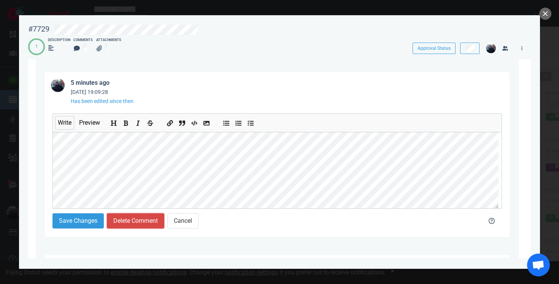
click at [120, 220] on button "Delete Comment" at bounding box center [135, 220] width 57 height 15
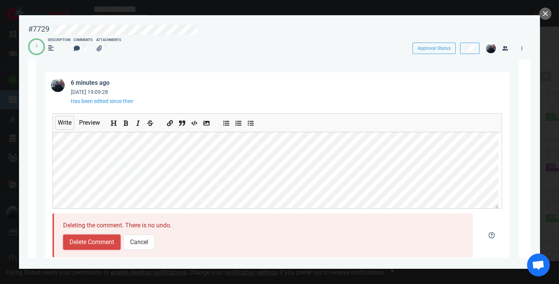
click at [110, 237] on button "Delete Comment" at bounding box center [91, 241] width 57 height 15
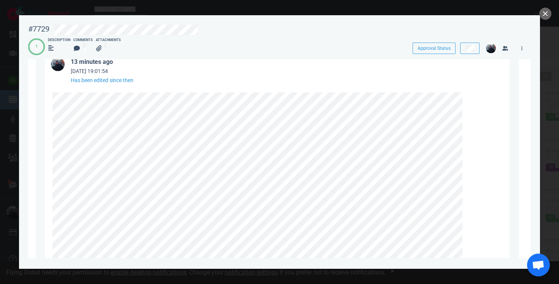
scroll to position [1837, 0]
click at [472, 100] on link at bounding box center [470, 102] width 12 height 10
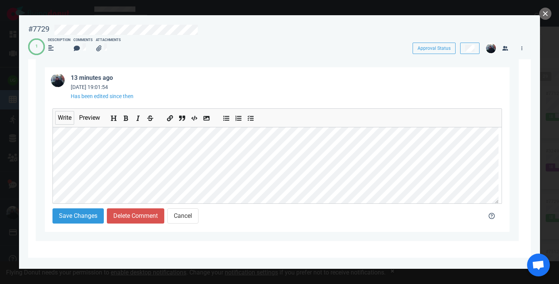
scroll to position [575, 0]
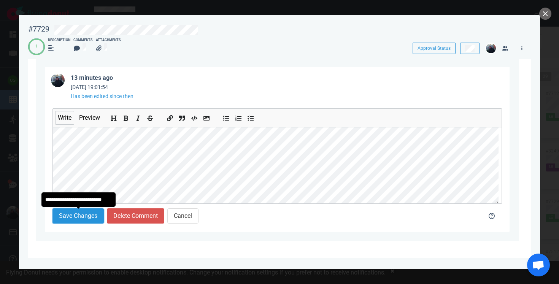
click at [80, 222] on button "Save Changes" at bounding box center [77, 215] width 51 height 15
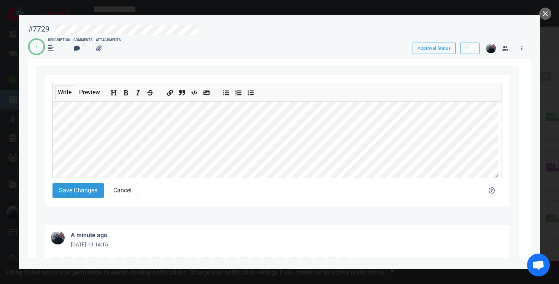
scroll to position [173, 0]
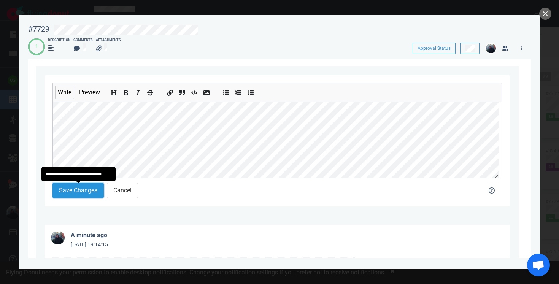
click at [81, 190] on button "Save Changes" at bounding box center [77, 190] width 51 height 15
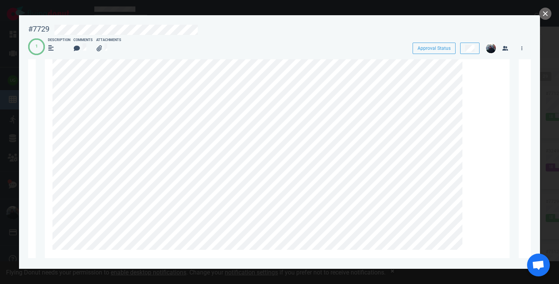
scroll to position [2340, 0]
